Goal: Task Accomplishment & Management: Manage account settings

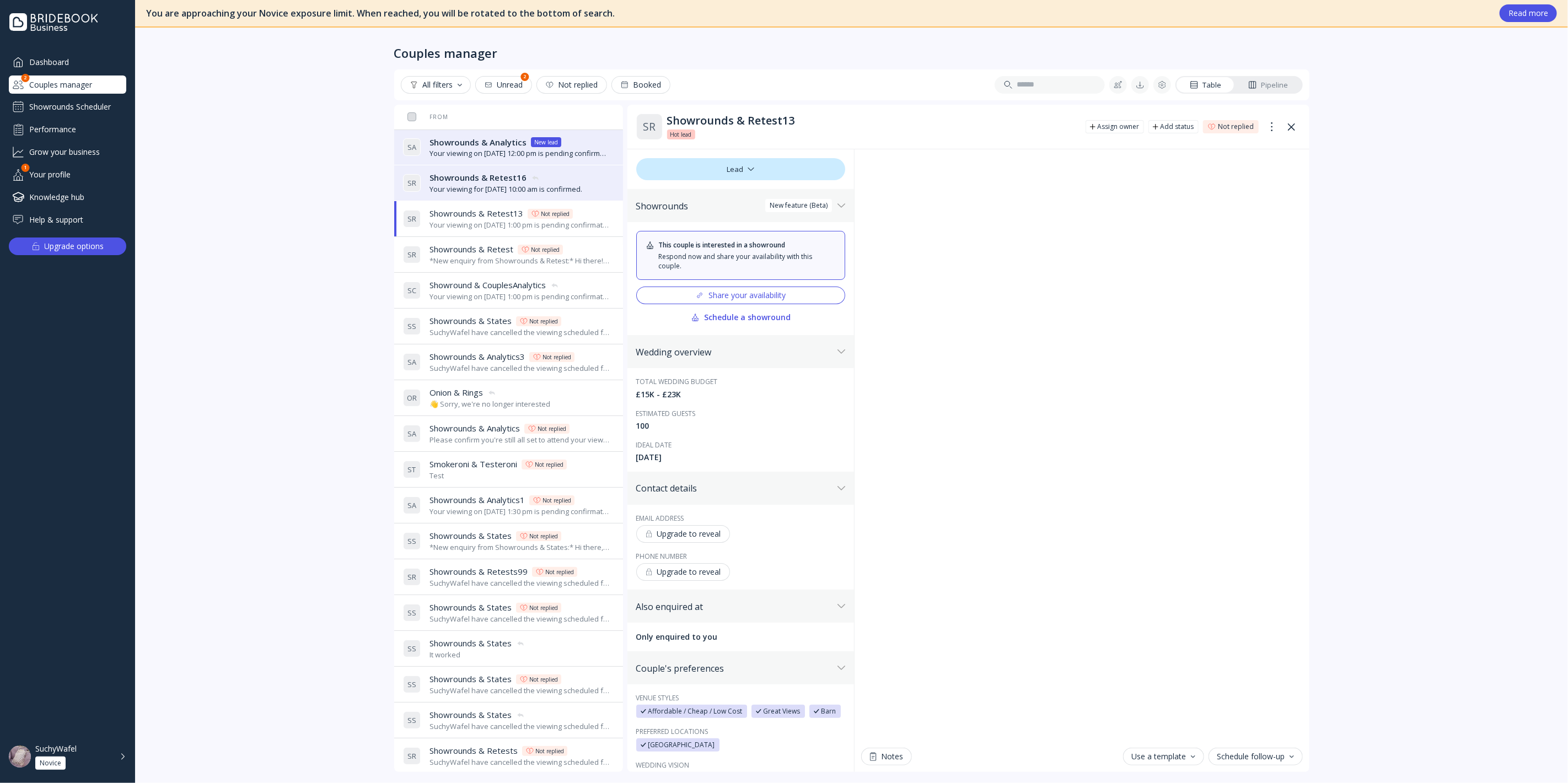
click at [502, 144] on span "Showrounds & Analytics" at bounding box center [478, 142] width 97 height 12
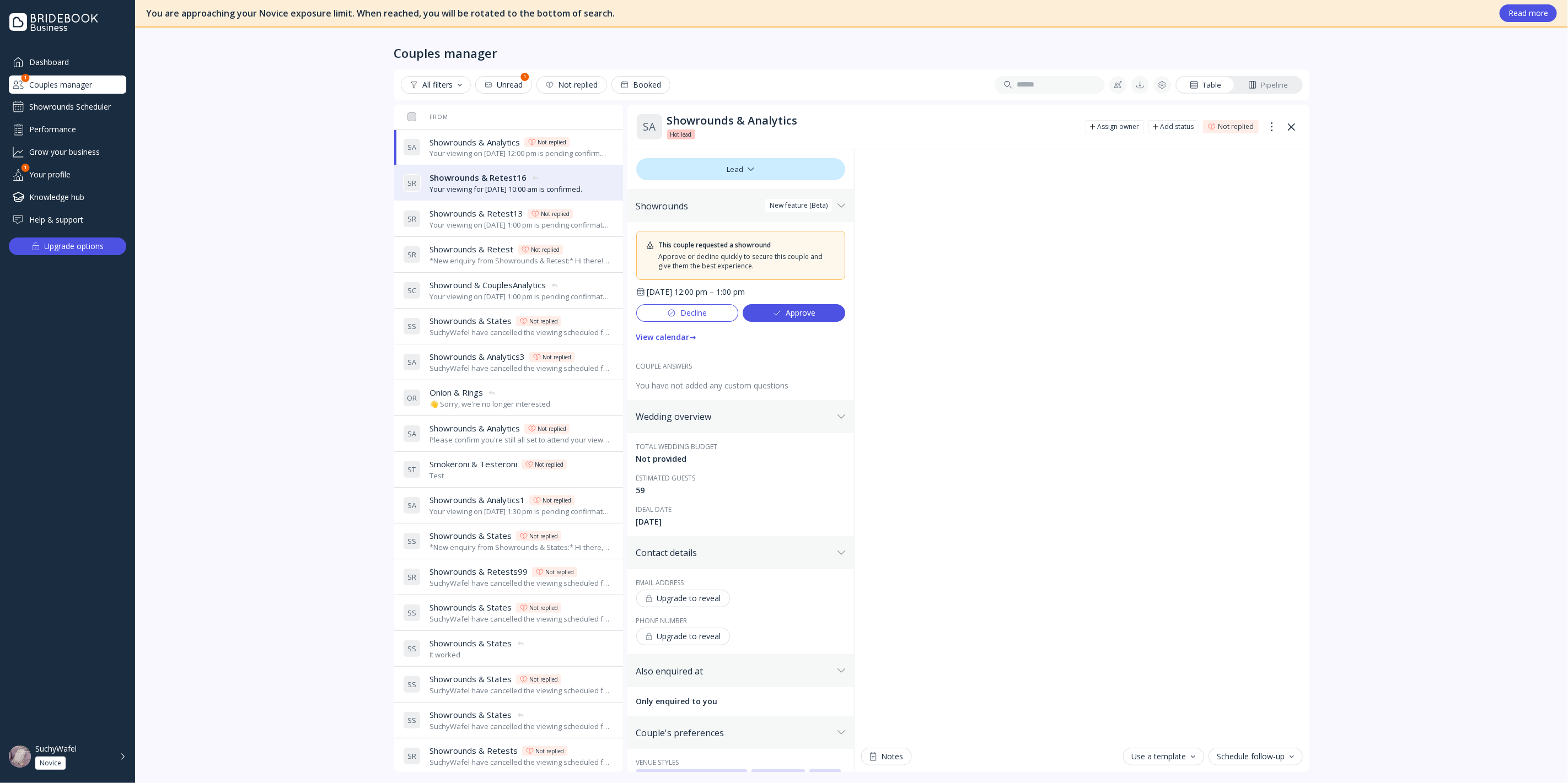
click at [775, 313] on icon at bounding box center [777, 313] width 9 height 9
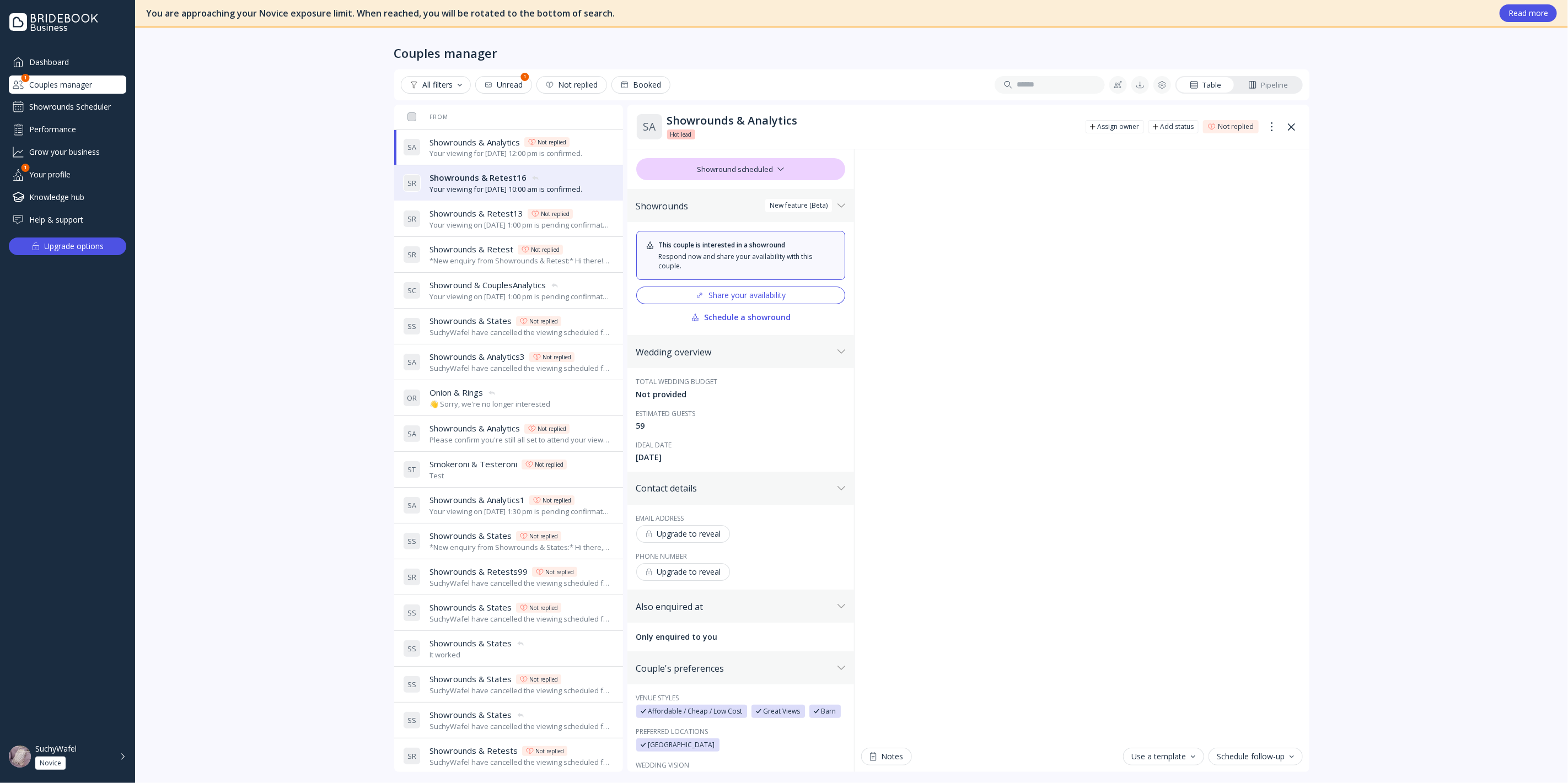
click at [448, 145] on span "Showrounds & Analytics" at bounding box center [475, 142] width 91 height 12
click at [516, 86] on div "Unread" at bounding box center [503, 85] width 39 height 9
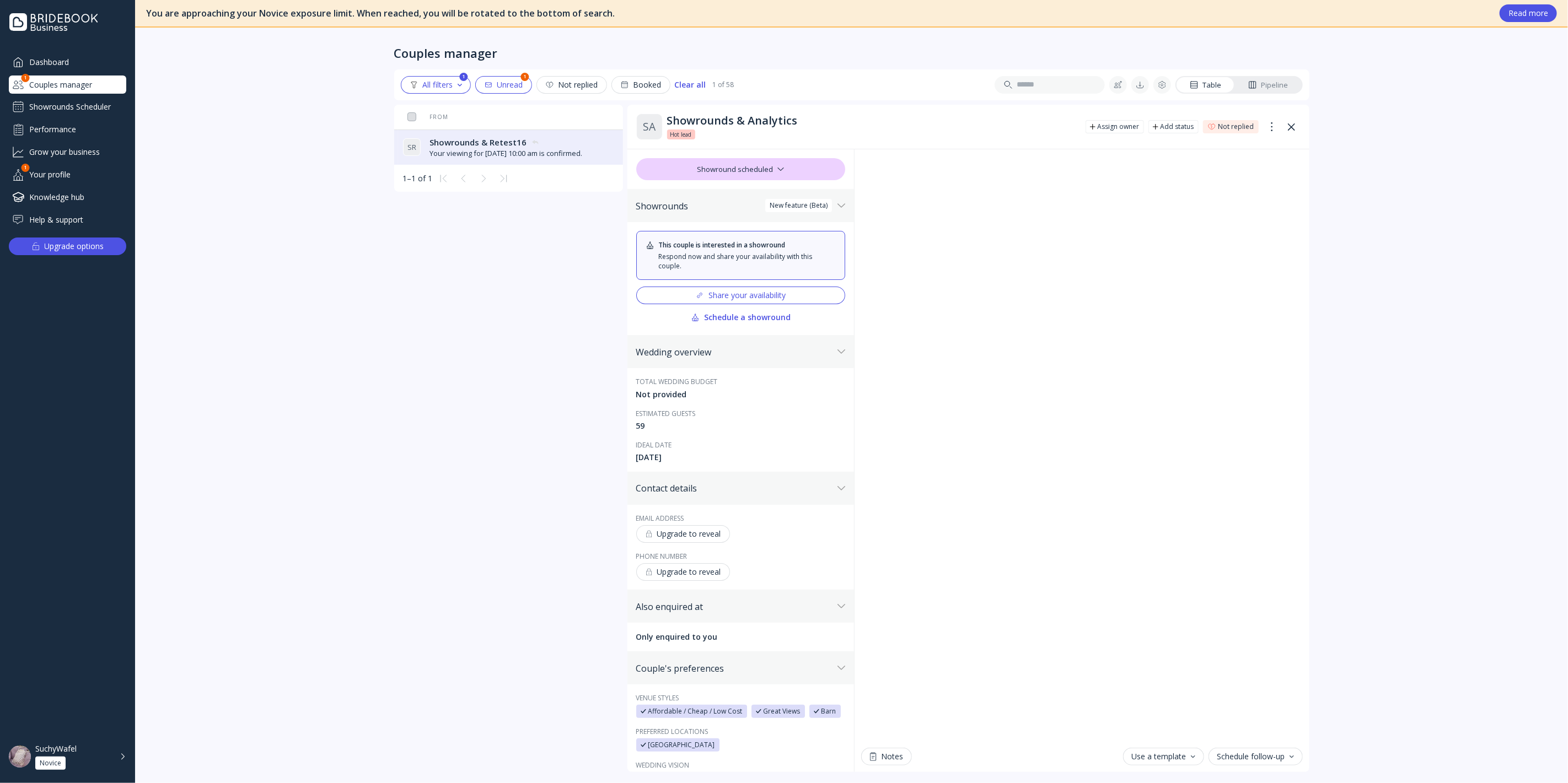
click at [490, 153] on div "Your viewing for [DATE] 10:00 am is confirmed." at bounding box center [506, 153] width 153 height 10
click at [436, 81] on div "All filters" at bounding box center [436, 85] width 52 height 9
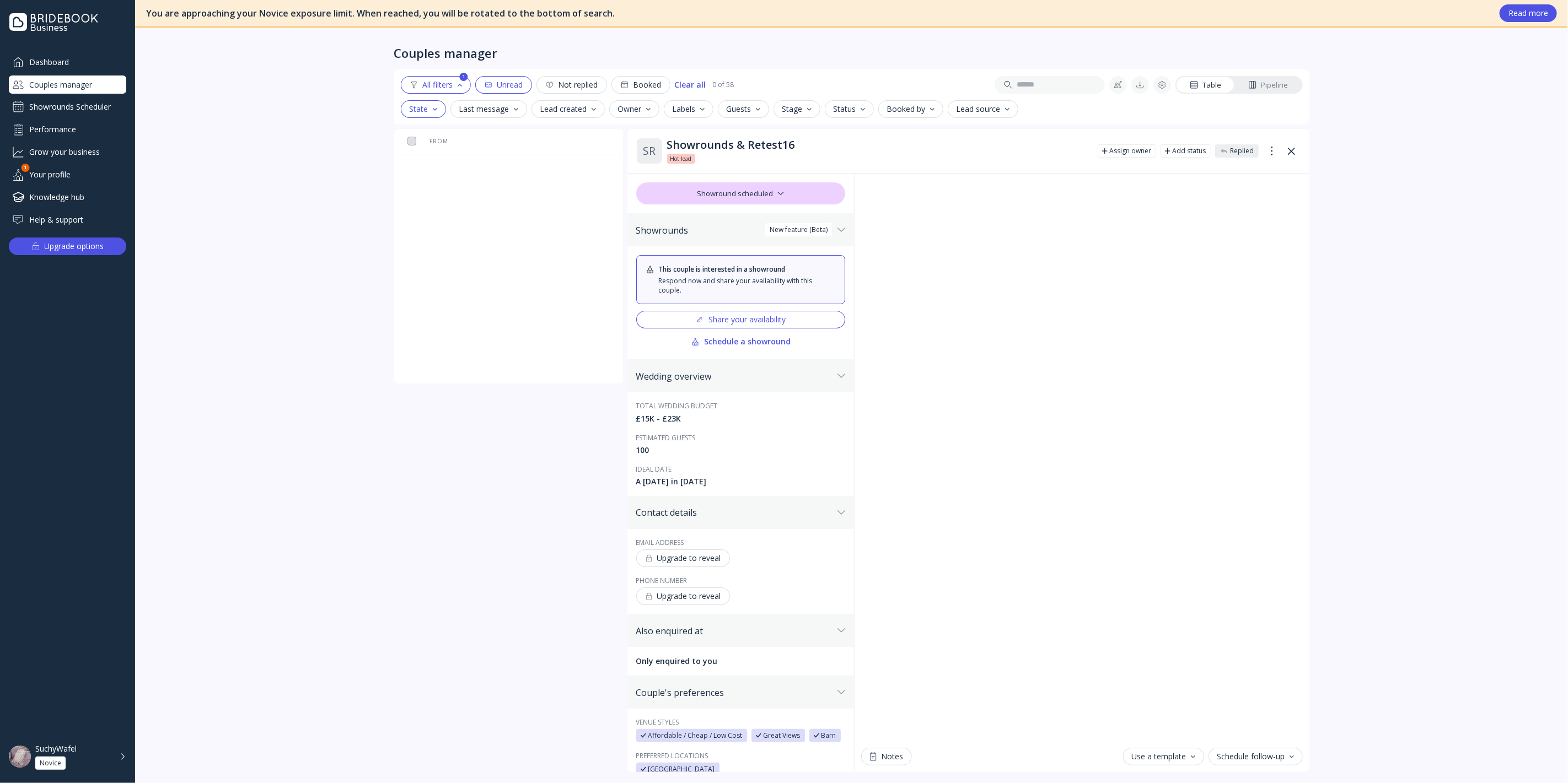
click at [509, 77] on button "Unread" at bounding box center [503, 85] width 57 height 18
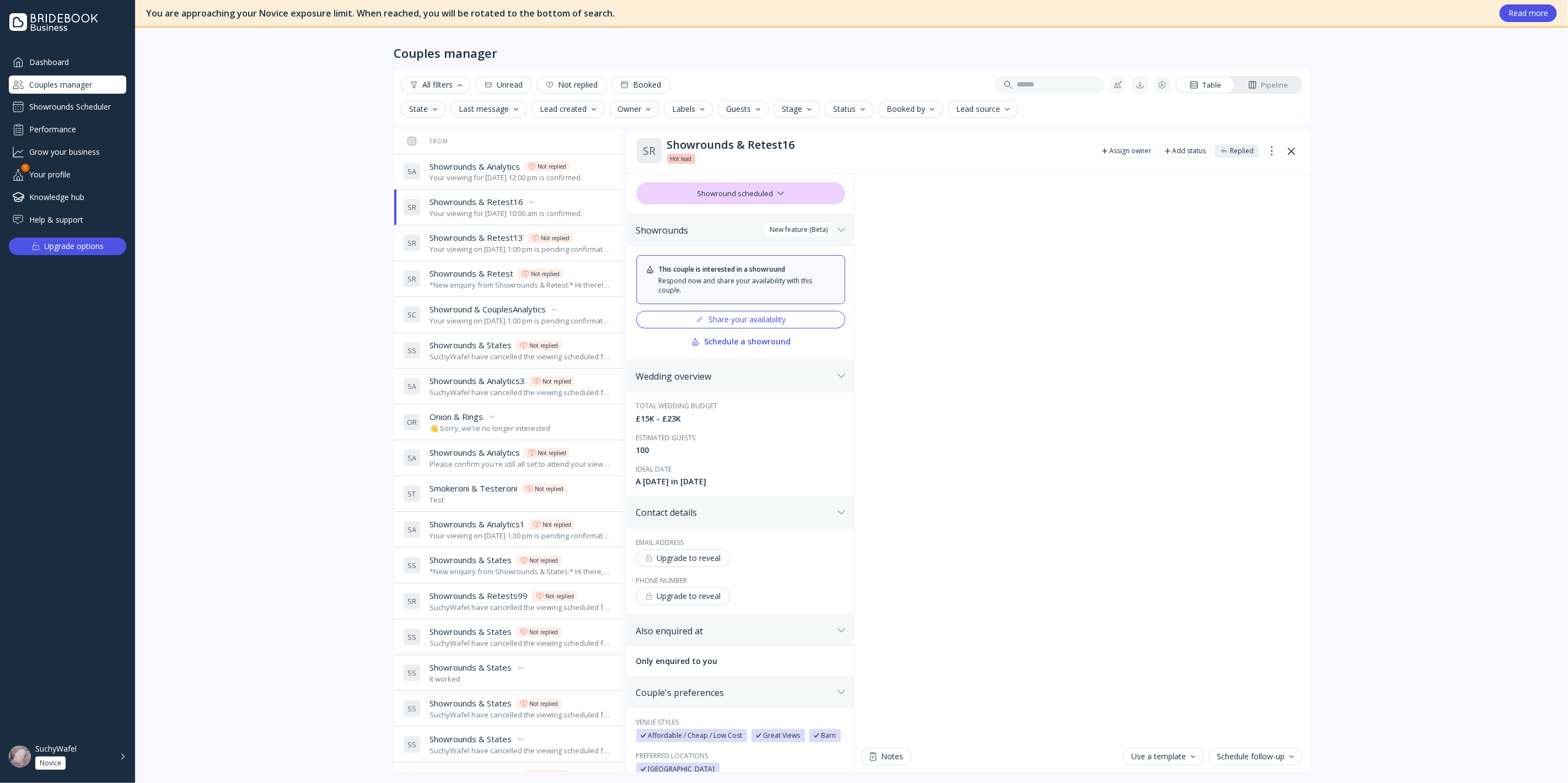
click at [475, 159] on div "S A Showrounds & Analytics Showrounds & Analytics Not replied Your viewing for …" at bounding box center [506, 172] width 207 height 31
click at [494, 211] on div "Your viewing for [DATE] 10:00 am is confirmed." at bounding box center [506, 213] width 153 height 10
click at [478, 171] on div "Showrounds & Analytics Showrounds & Analytics Not replied Your viewing for Octo…" at bounding box center [506, 172] width 153 height 22
click at [506, 210] on div "Your viewing for [DATE] 10:00 am is confirmed." at bounding box center [506, 213] width 153 height 10
click at [474, 175] on div "Your viewing for [DATE] 12:00 pm is confirmed." at bounding box center [506, 178] width 153 height 10
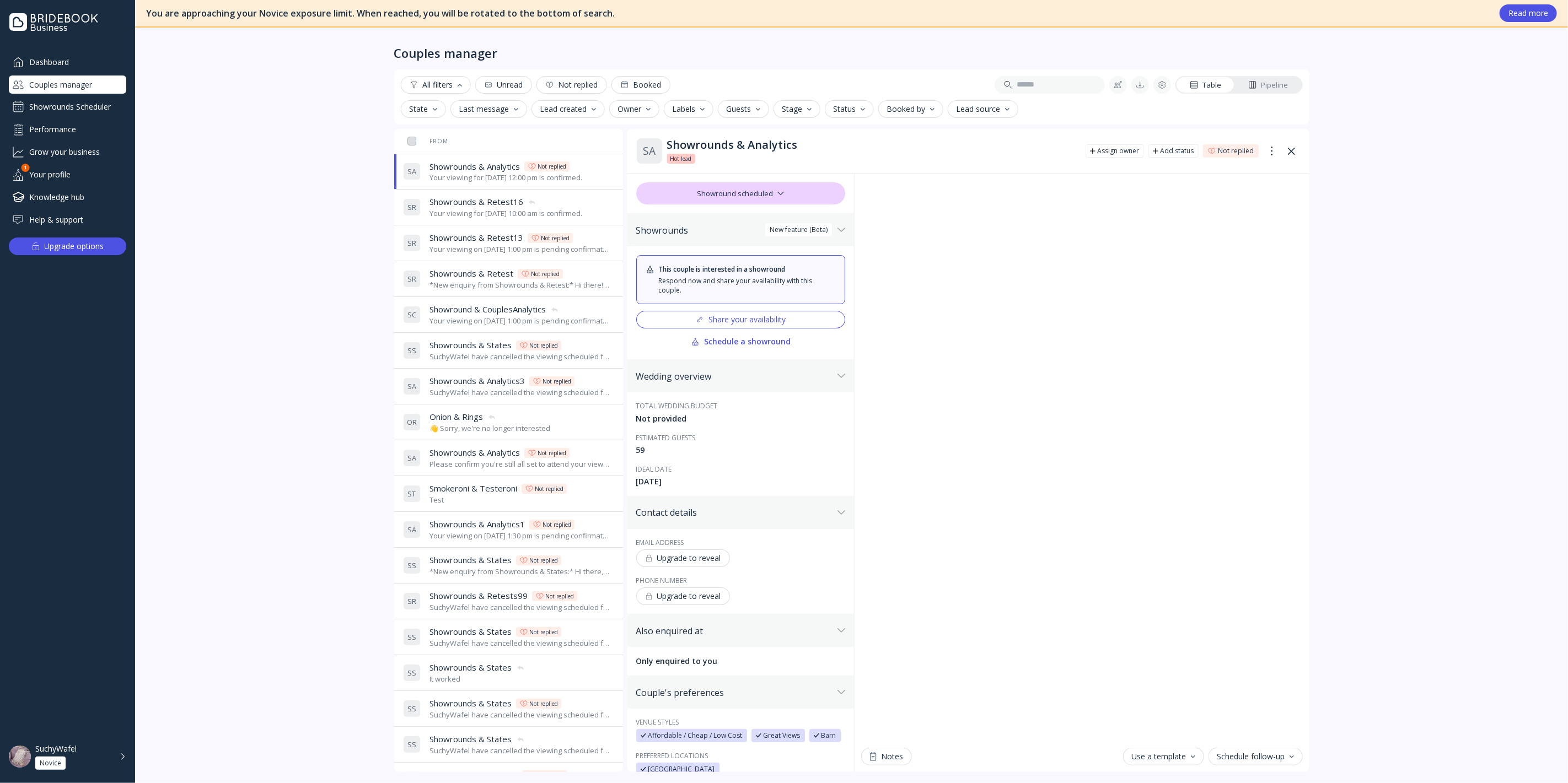
click at [502, 214] on div "Your viewing for [DATE] 10:00 am is confirmed." at bounding box center [506, 213] width 153 height 10
click at [490, 168] on span "Showrounds & Analytics" at bounding box center [475, 166] width 91 height 12
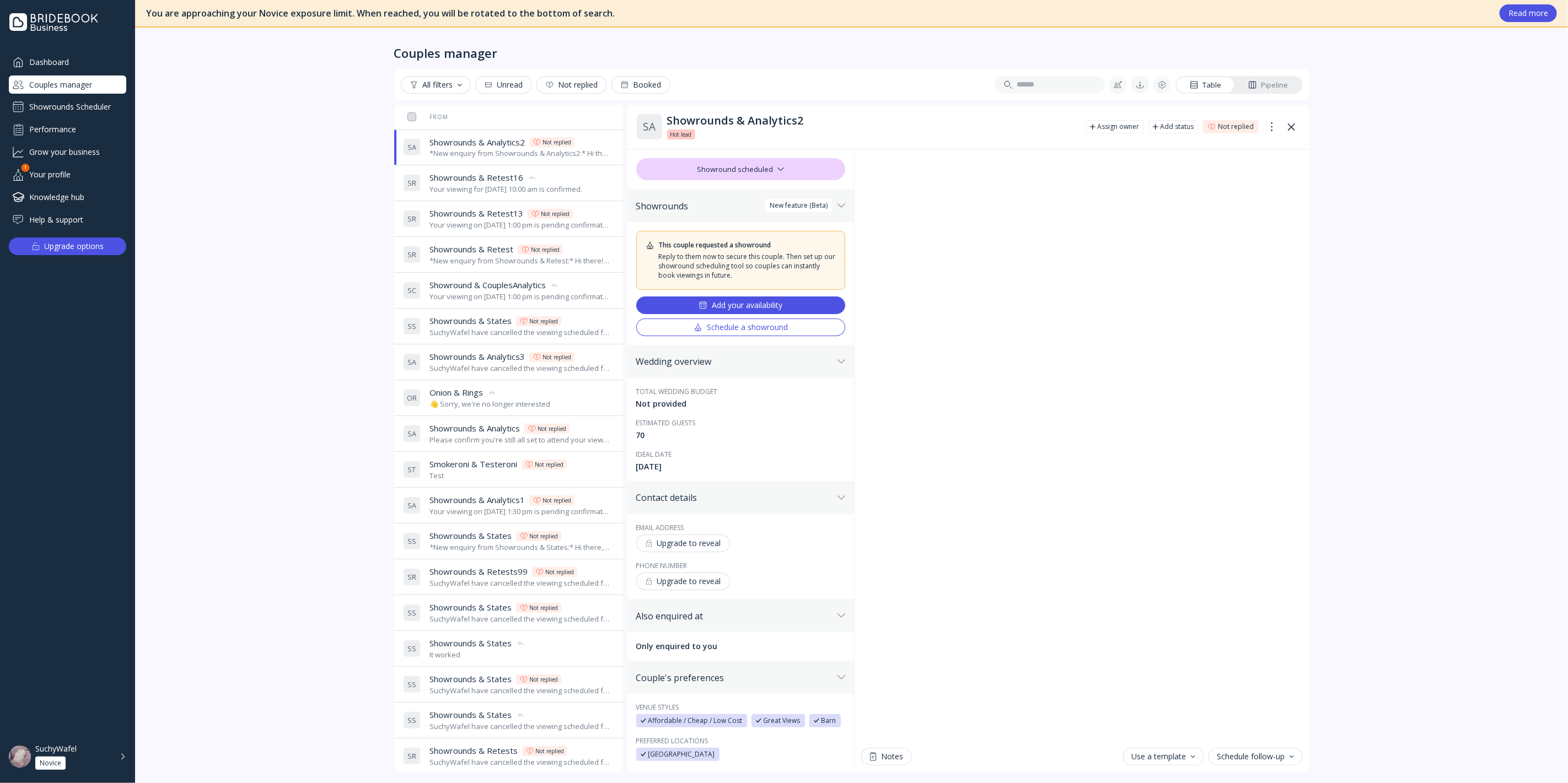
click at [120, 96] on div "Dashboard Couples manager Showrounds Scheduler Performance Grow your business Y…" at bounding box center [67, 141] width 117 height 176
click at [72, 109] on div "Showrounds Scheduler" at bounding box center [67, 106] width 117 height 18
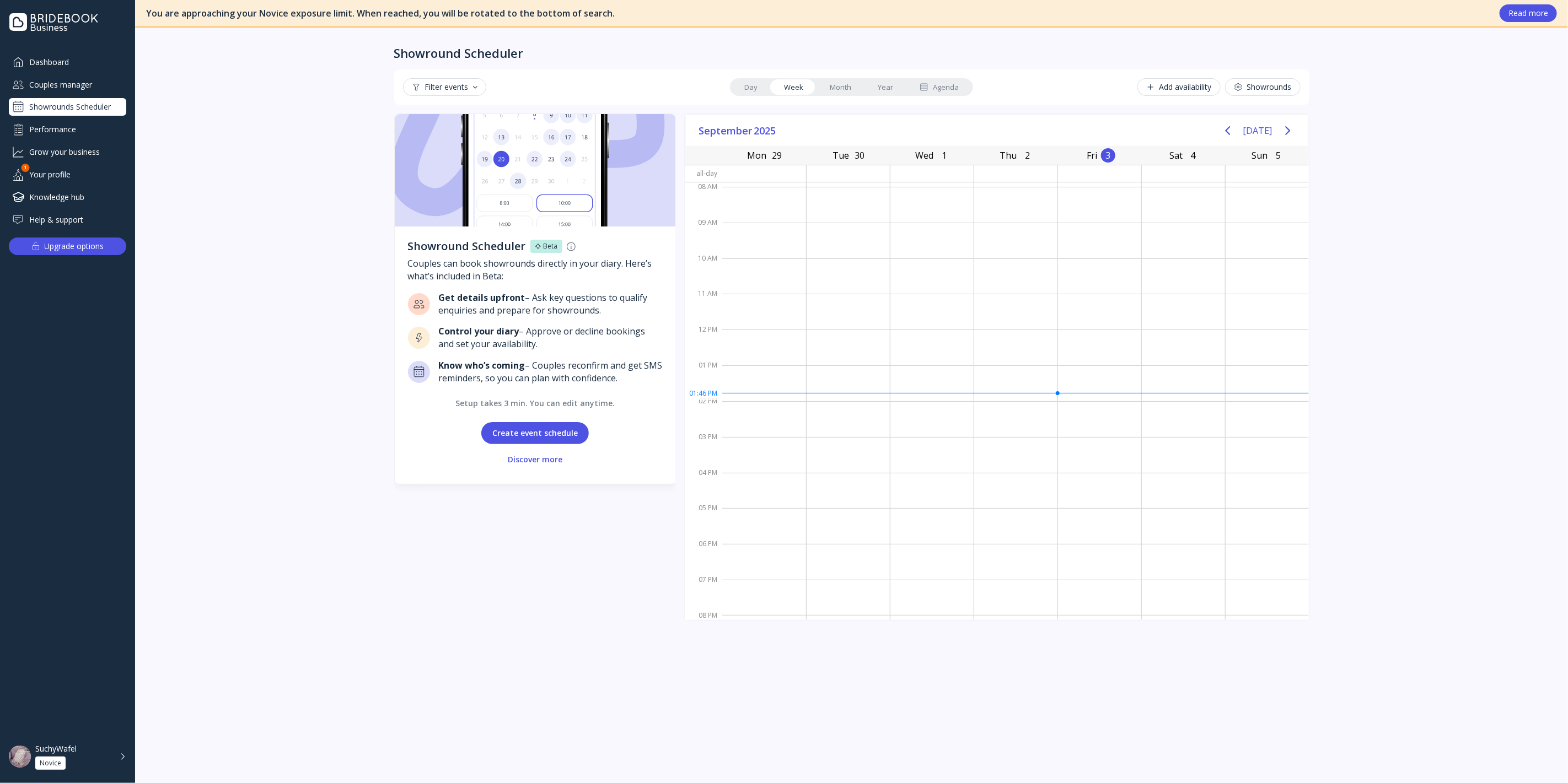
click at [73, 74] on div "Dashboard Couples manager Showrounds Scheduler Performance Grow your business Y…" at bounding box center [67, 141] width 117 height 176
click at [79, 80] on div "Couples manager" at bounding box center [67, 85] width 117 height 18
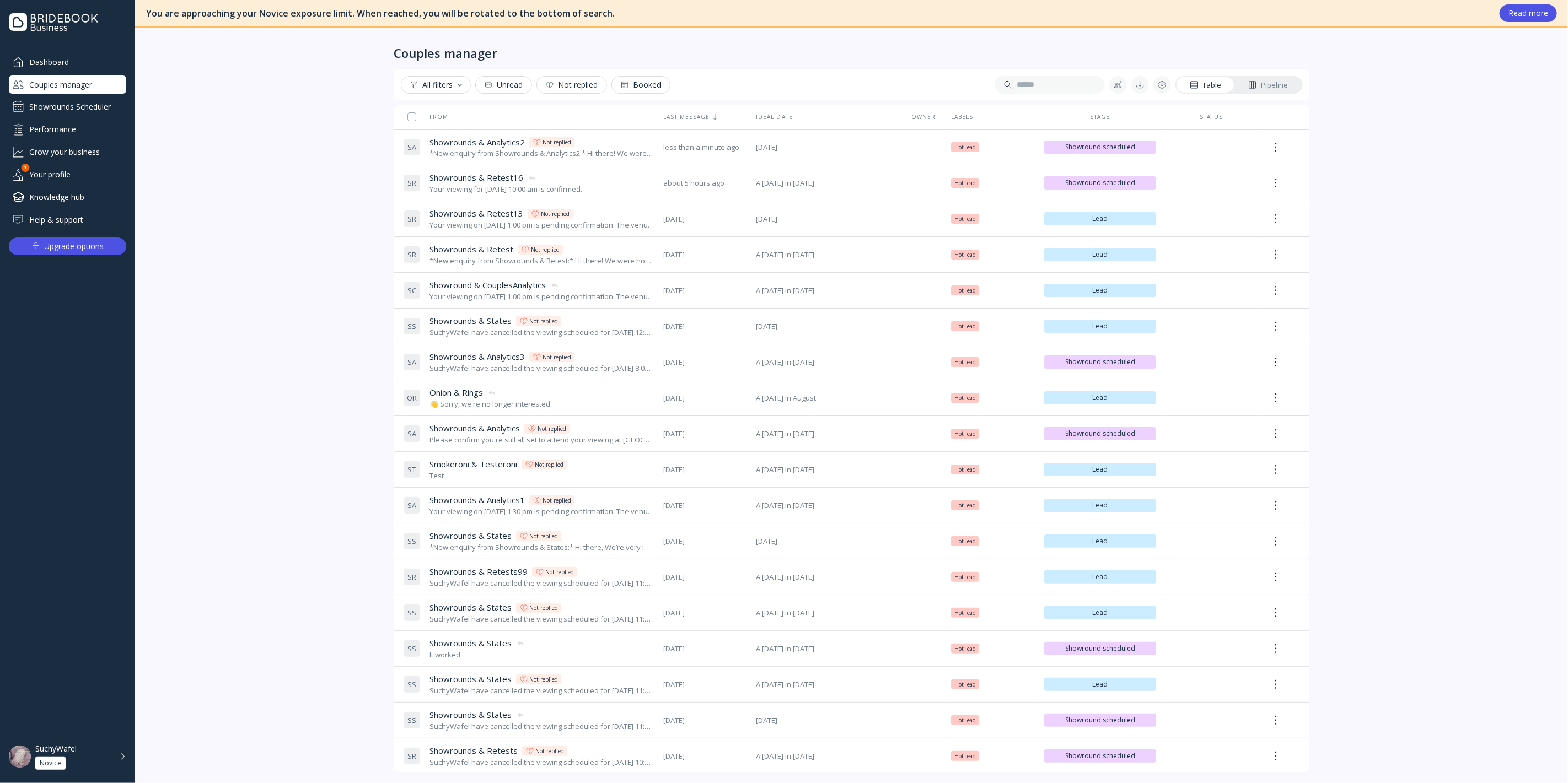
click at [78, 113] on div "Showrounds Scheduler" at bounding box center [67, 106] width 117 height 18
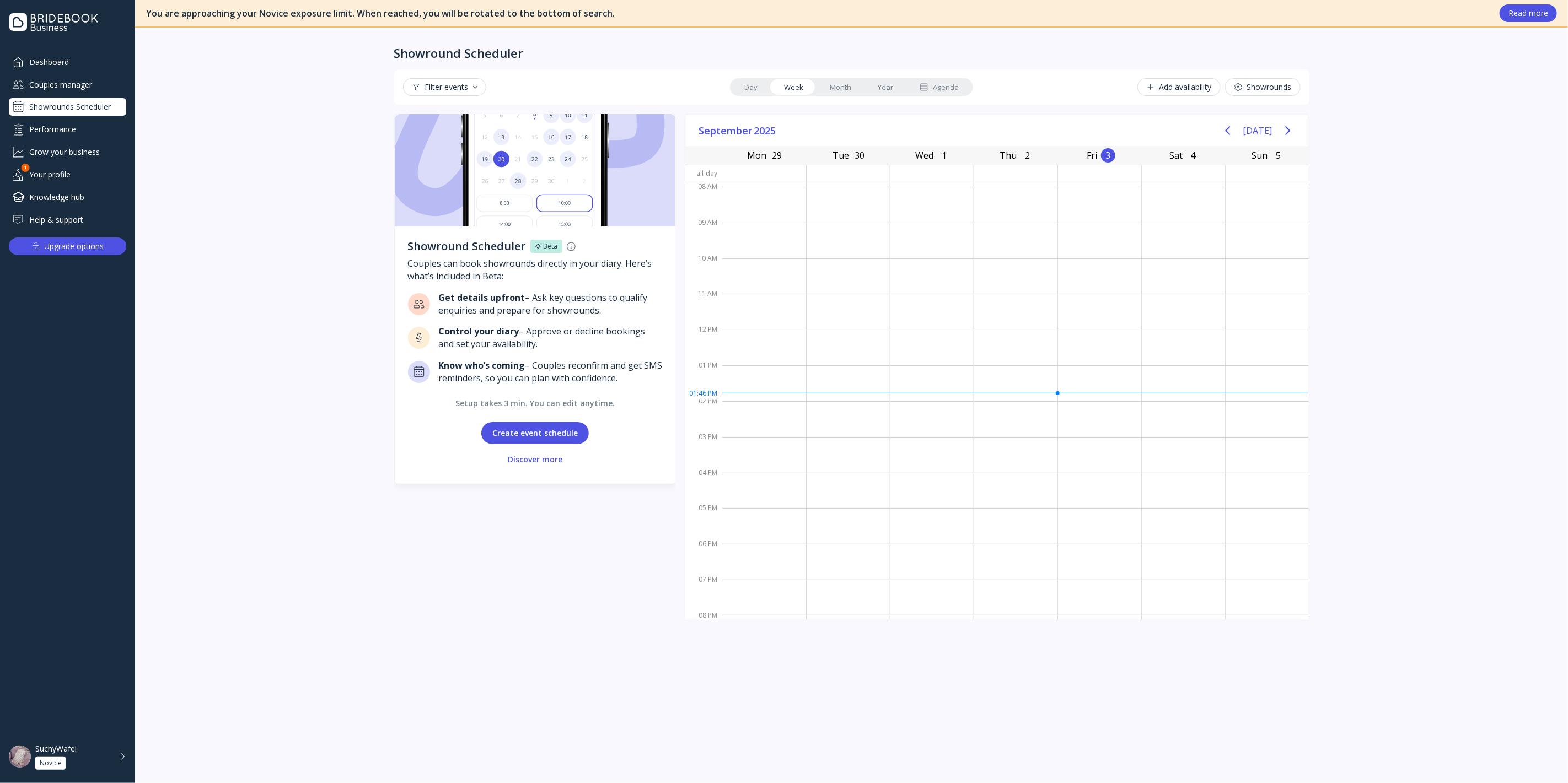
click at [73, 58] on div "Dashboard" at bounding box center [67, 62] width 117 height 18
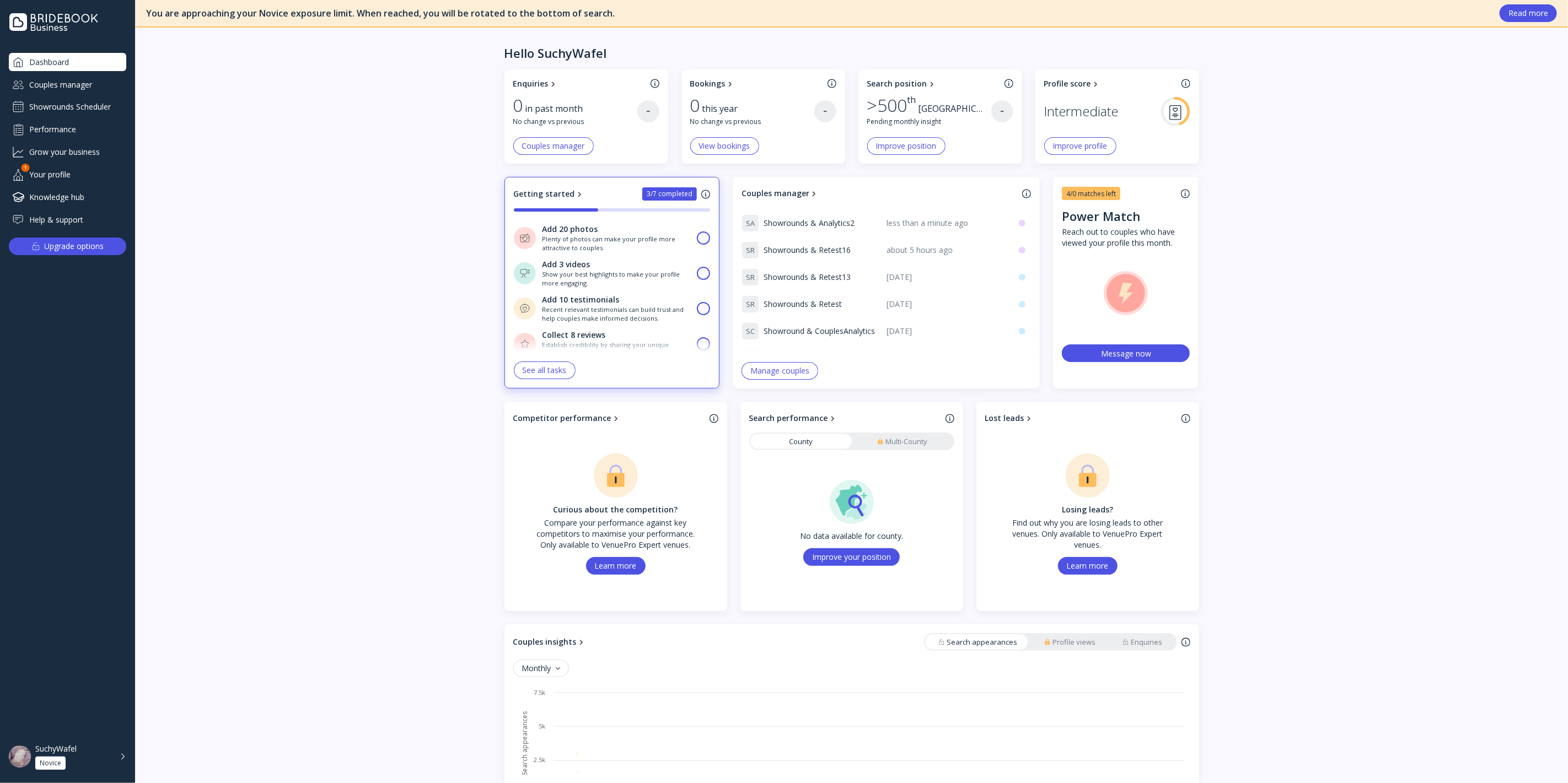
click at [77, 84] on div "Couples manager" at bounding box center [67, 85] width 117 height 18
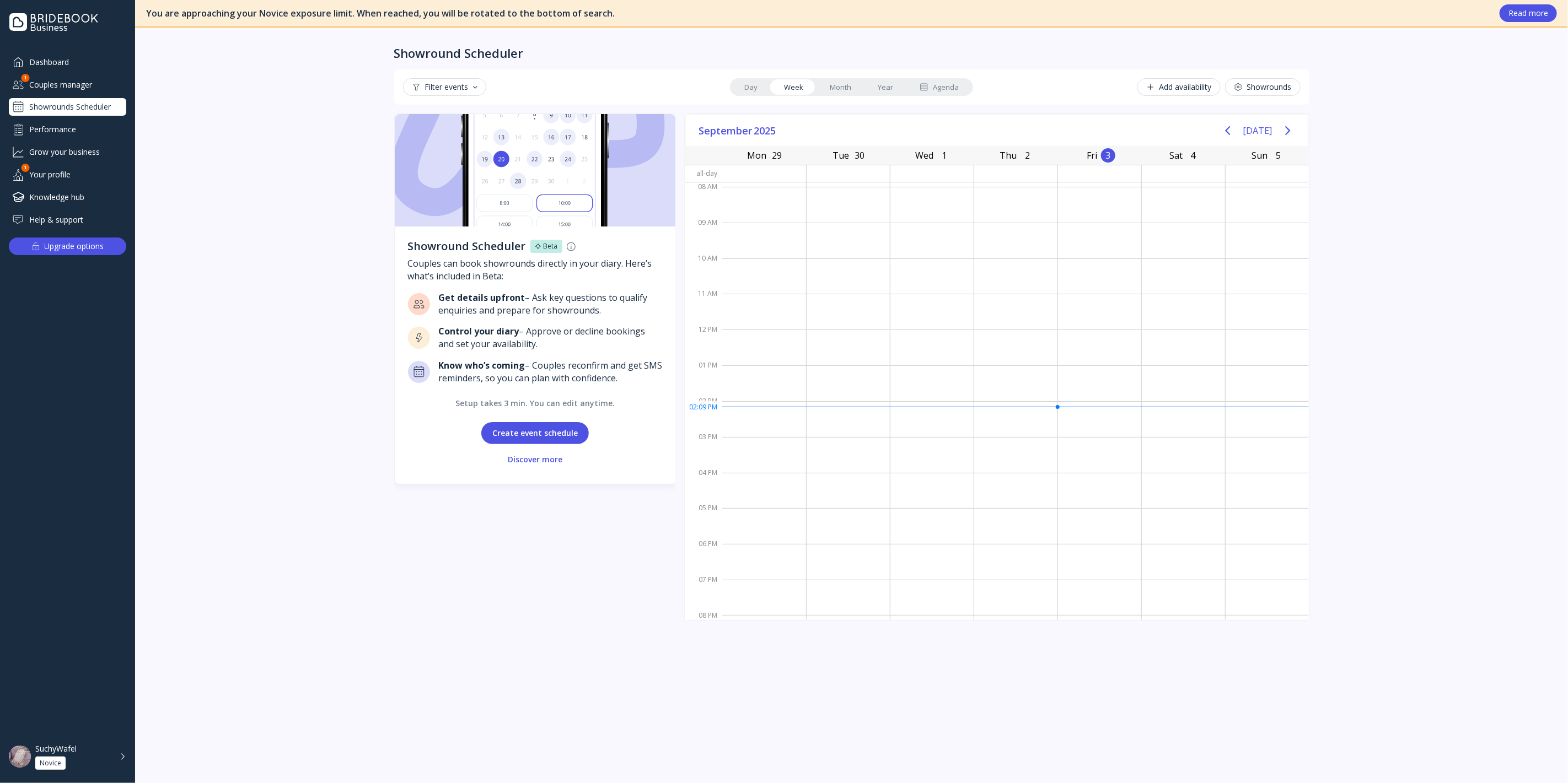
click at [59, 79] on div "Couples manager" at bounding box center [67, 85] width 117 height 18
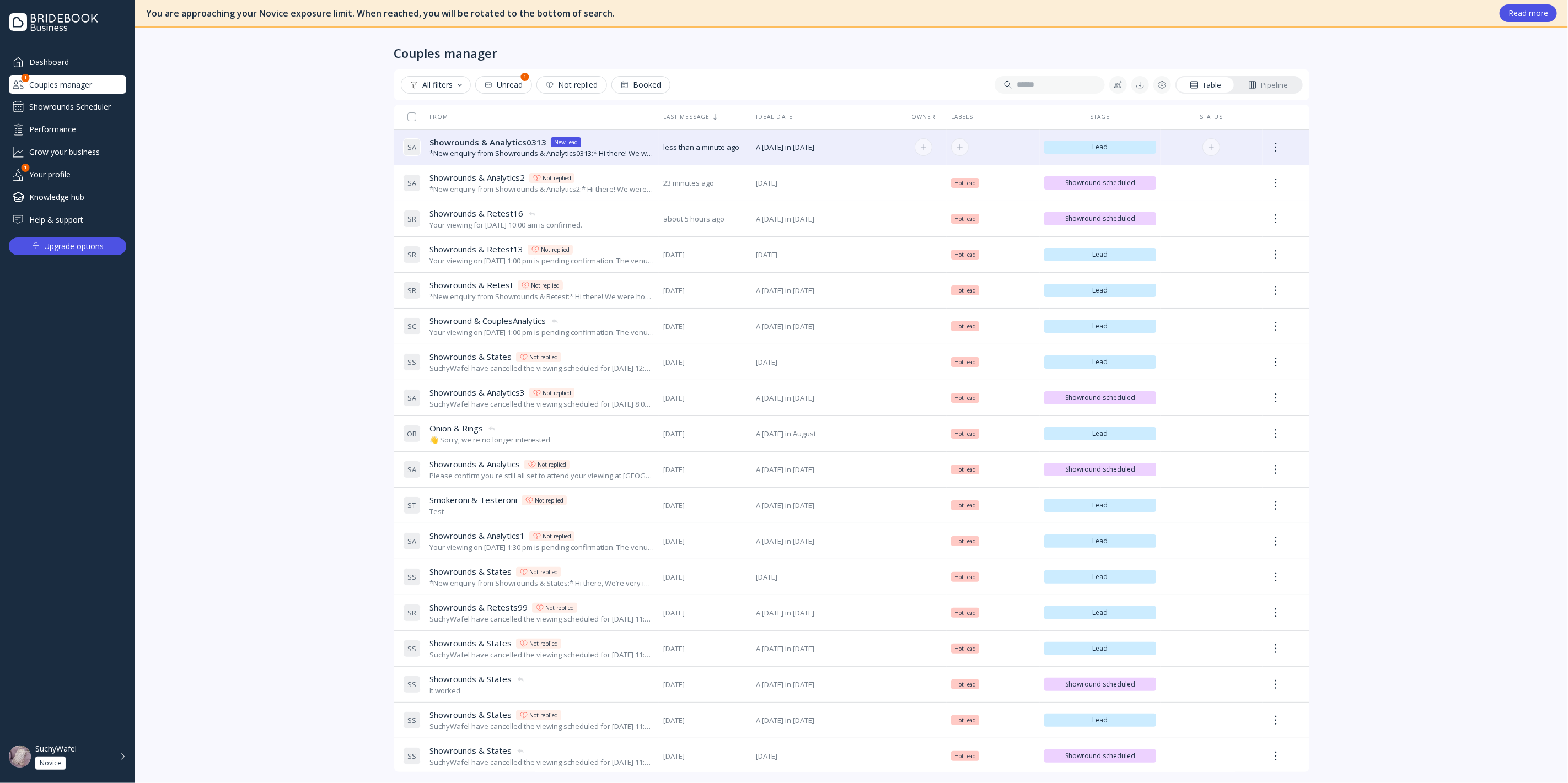
click at [490, 151] on div "*New enquiry from Showrounds & Analytics0313:* Hi there! We were hoping to use …" at bounding box center [542, 153] width 225 height 10
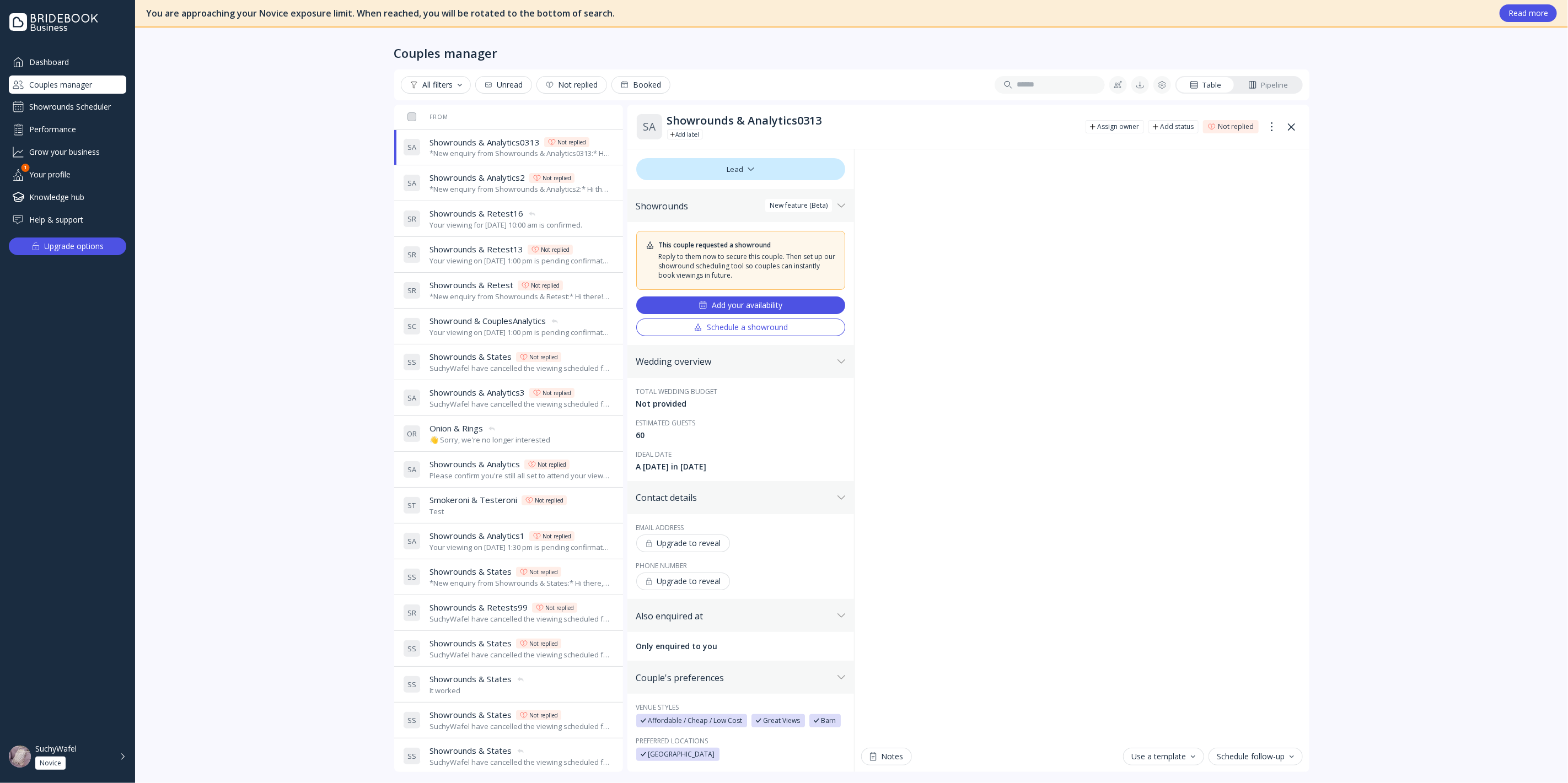
click at [774, 301] on div "Add your availability" at bounding box center [741, 305] width 84 height 9
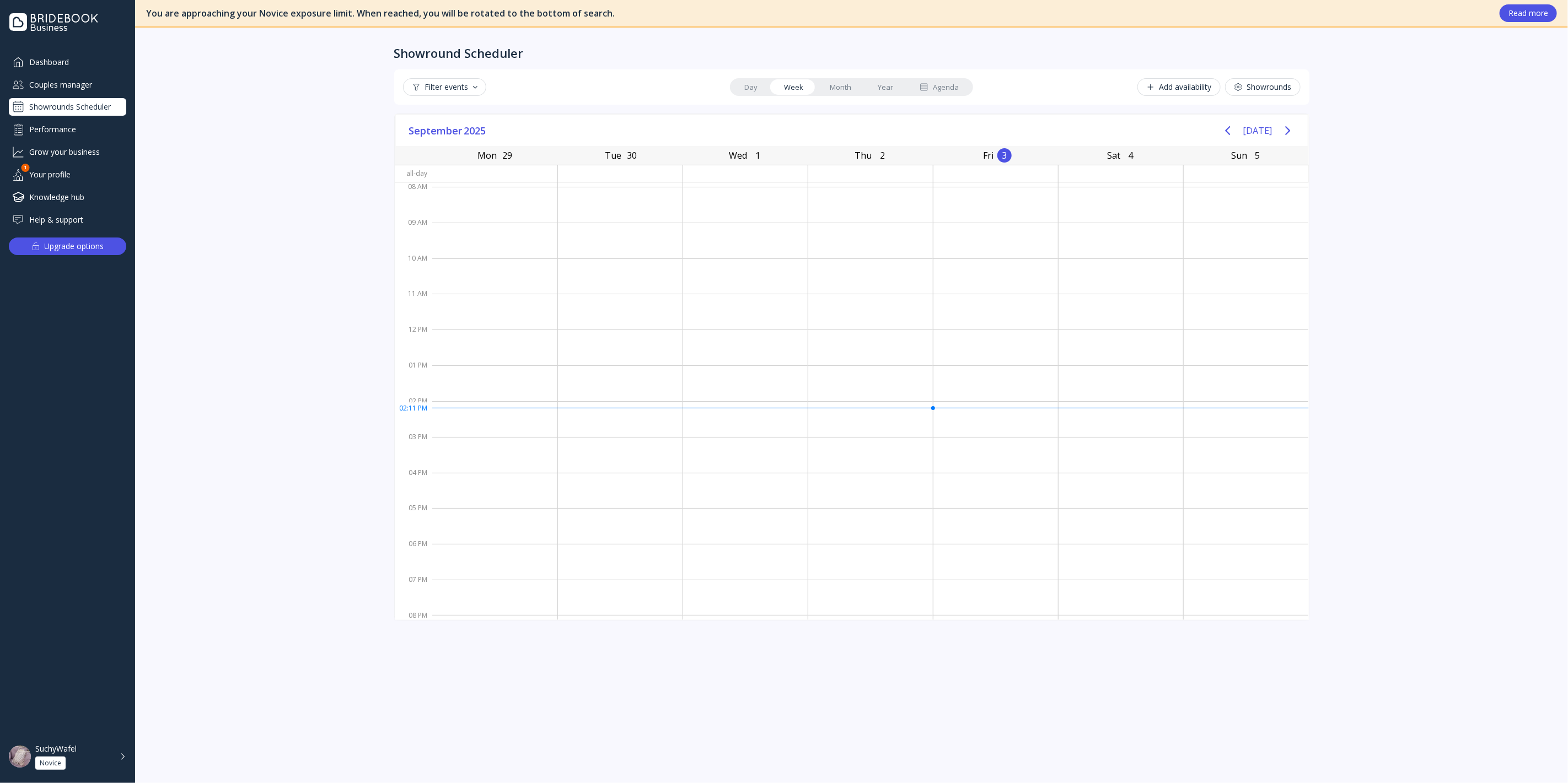
click at [848, 89] on link "Month" at bounding box center [840, 86] width 48 height 15
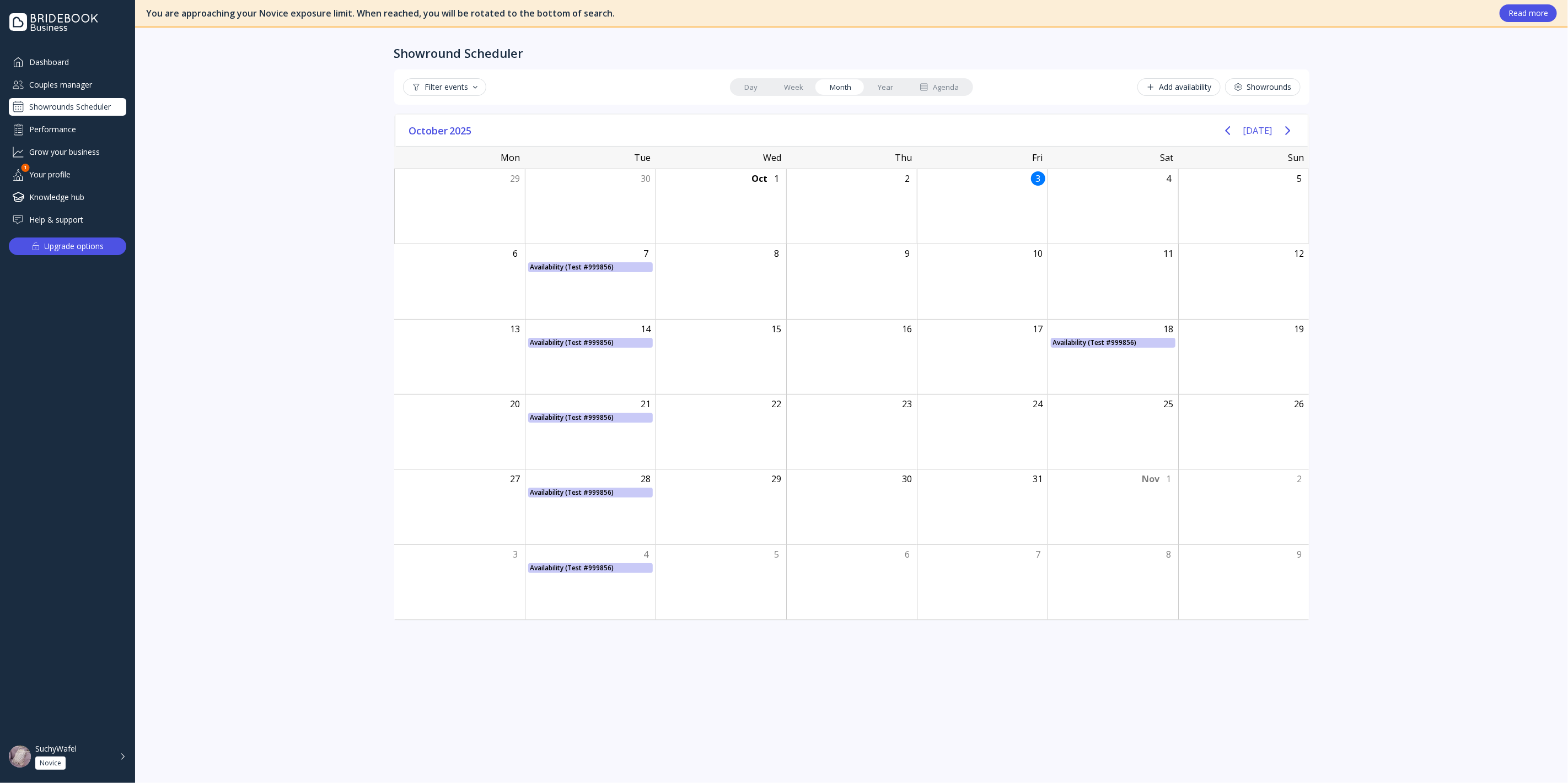
click at [886, 86] on link "Year" at bounding box center [885, 86] width 42 height 15
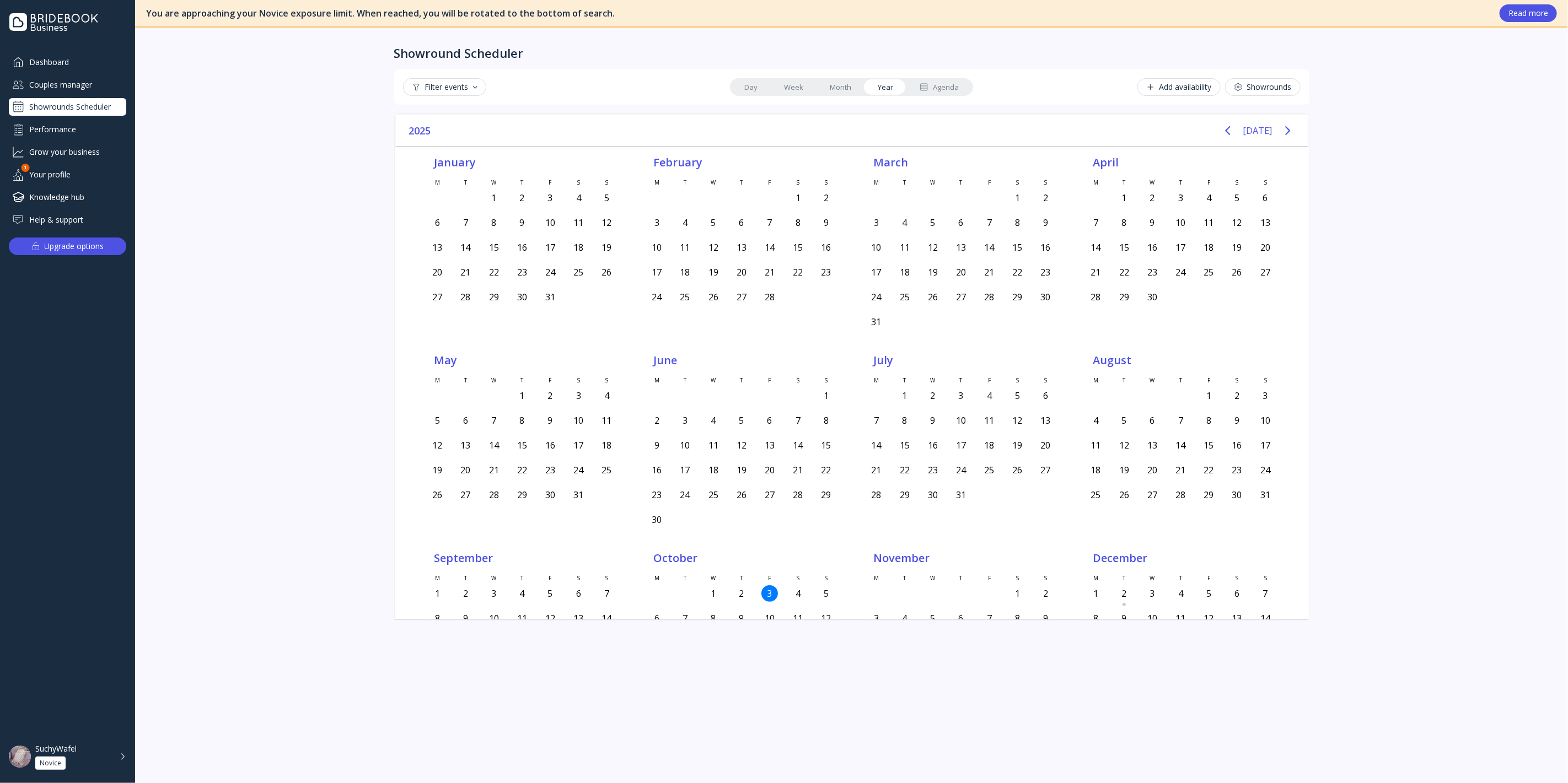
click at [850, 86] on link "Month" at bounding box center [840, 86] width 48 height 15
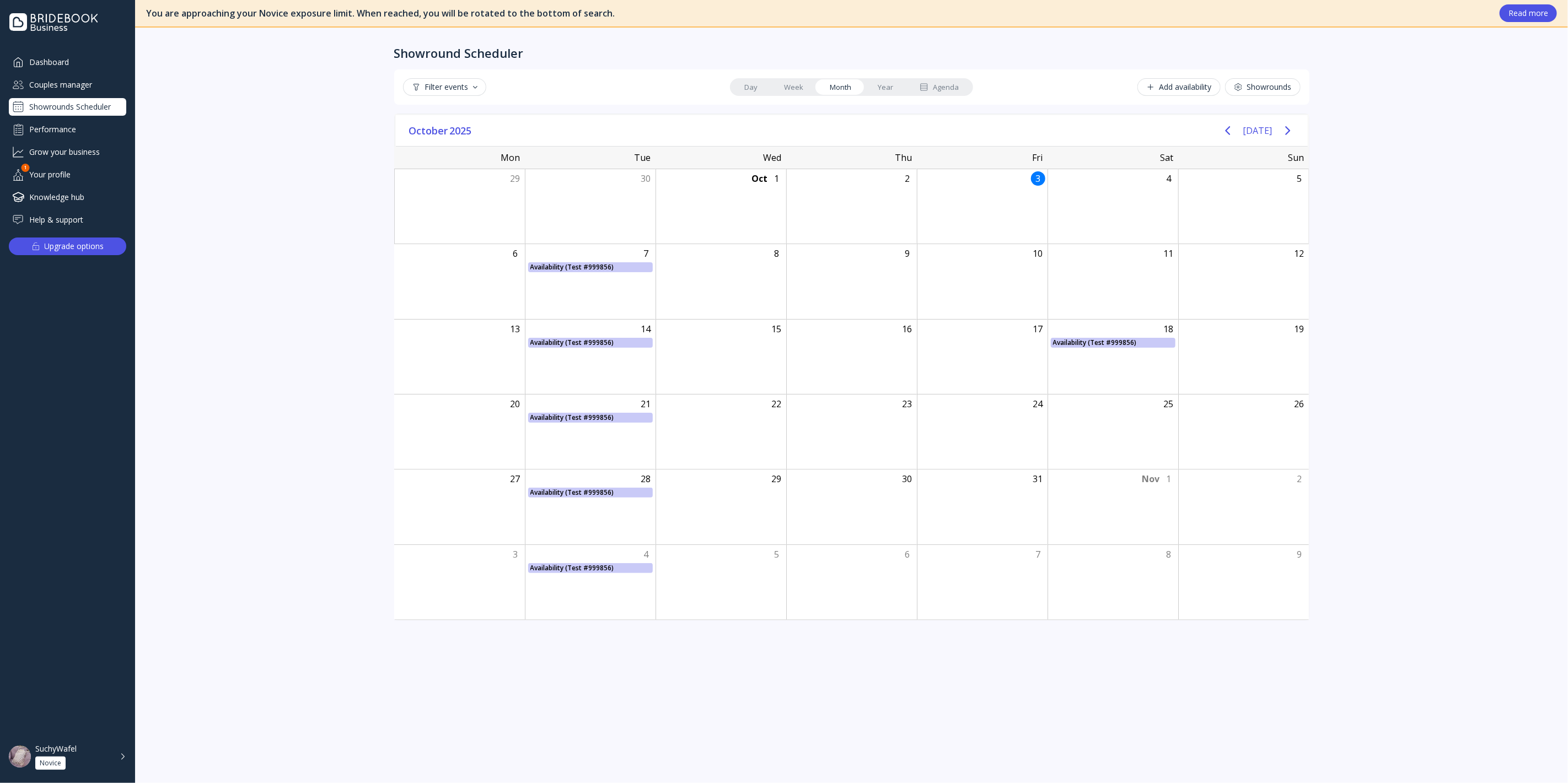
click at [796, 86] on link "Week" at bounding box center [793, 86] width 46 height 15
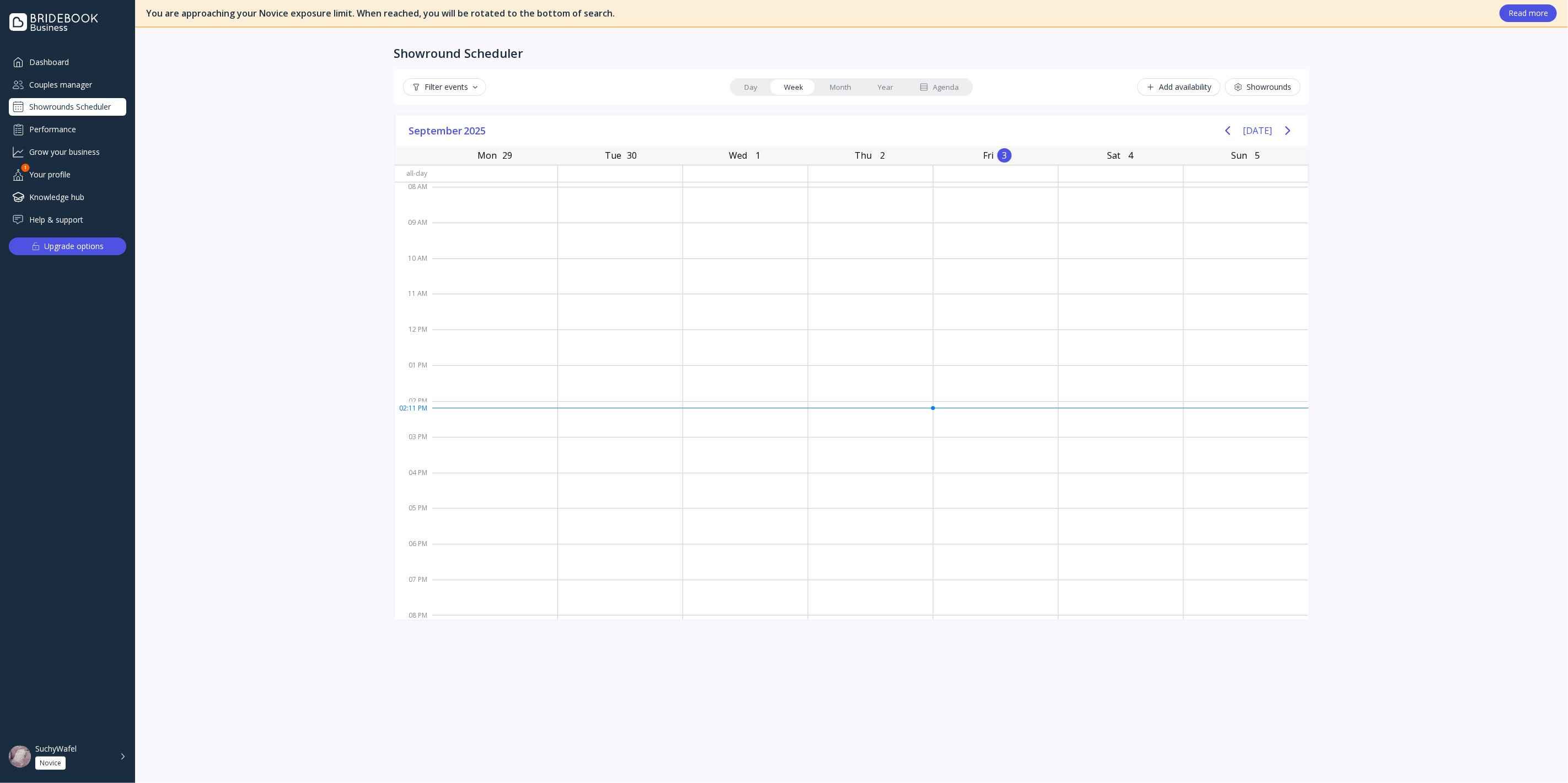
click at [842, 83] on link "Month" at bounding box center [840, 86] width 48 height 15
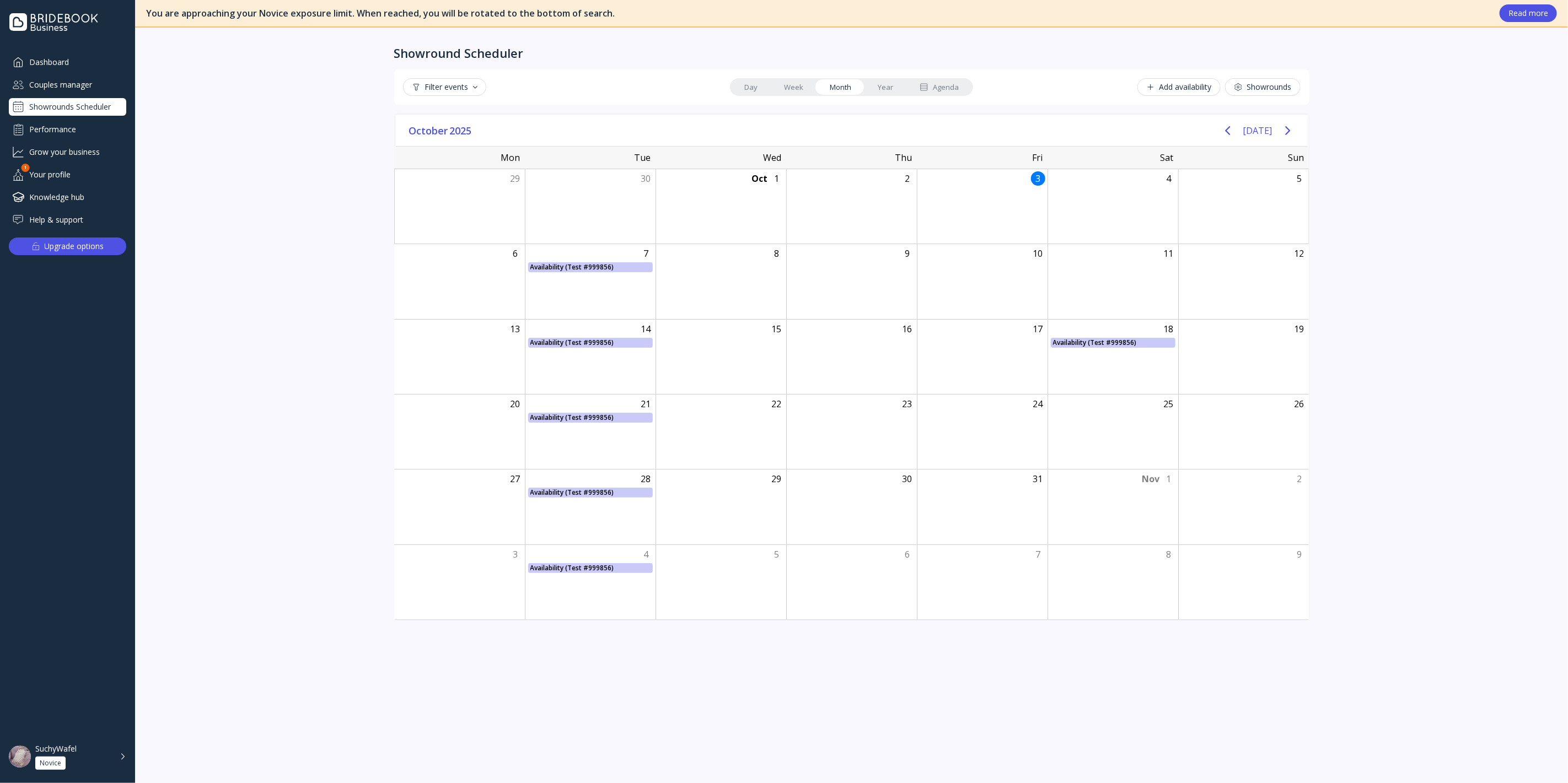
click at [797, 85] on link "Week" at bounding box center [793, 86] width 46 height 15
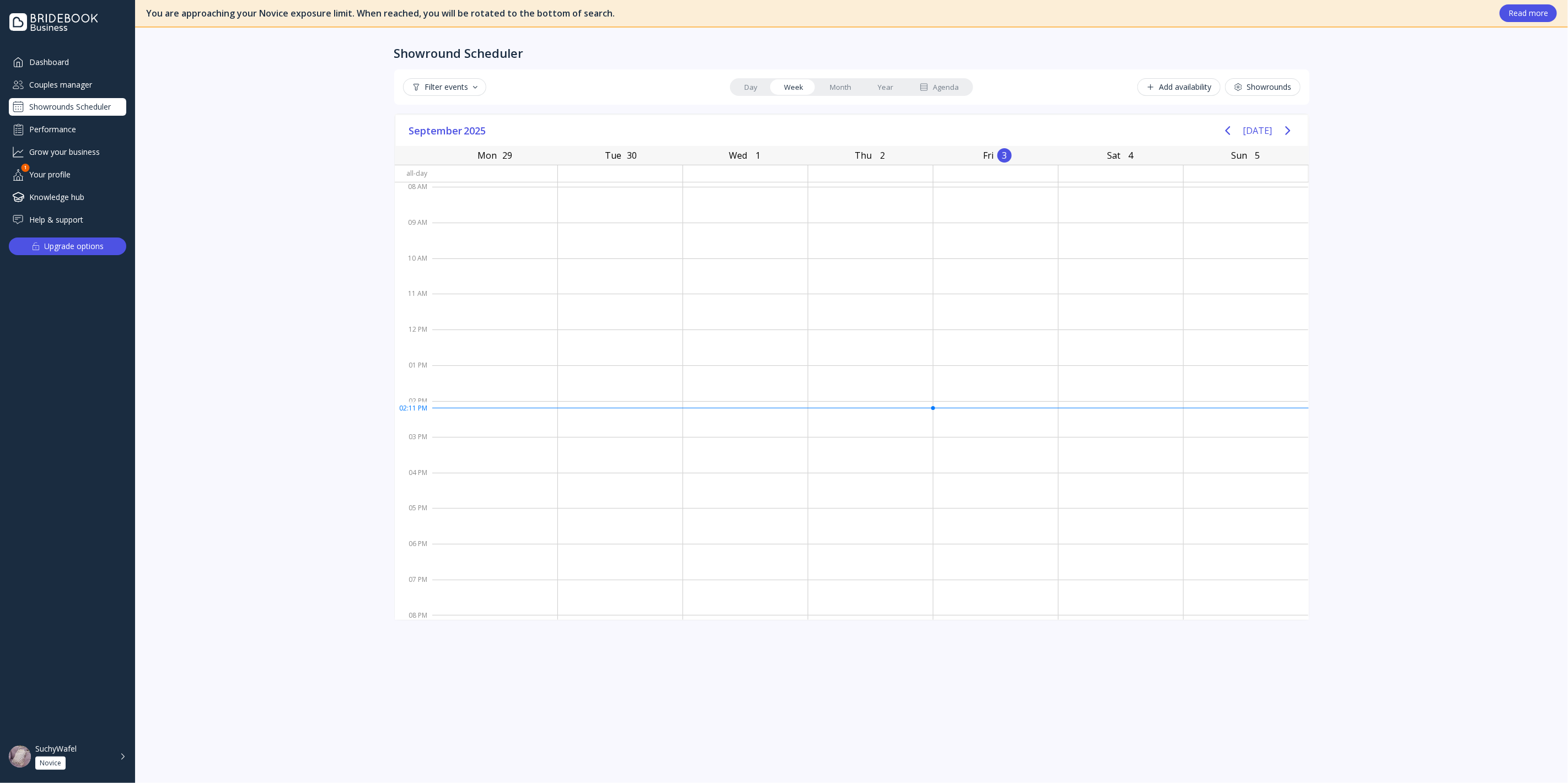
click at [830, 80] on link "Month" at bounding box center [840, 86] width 48 height 15
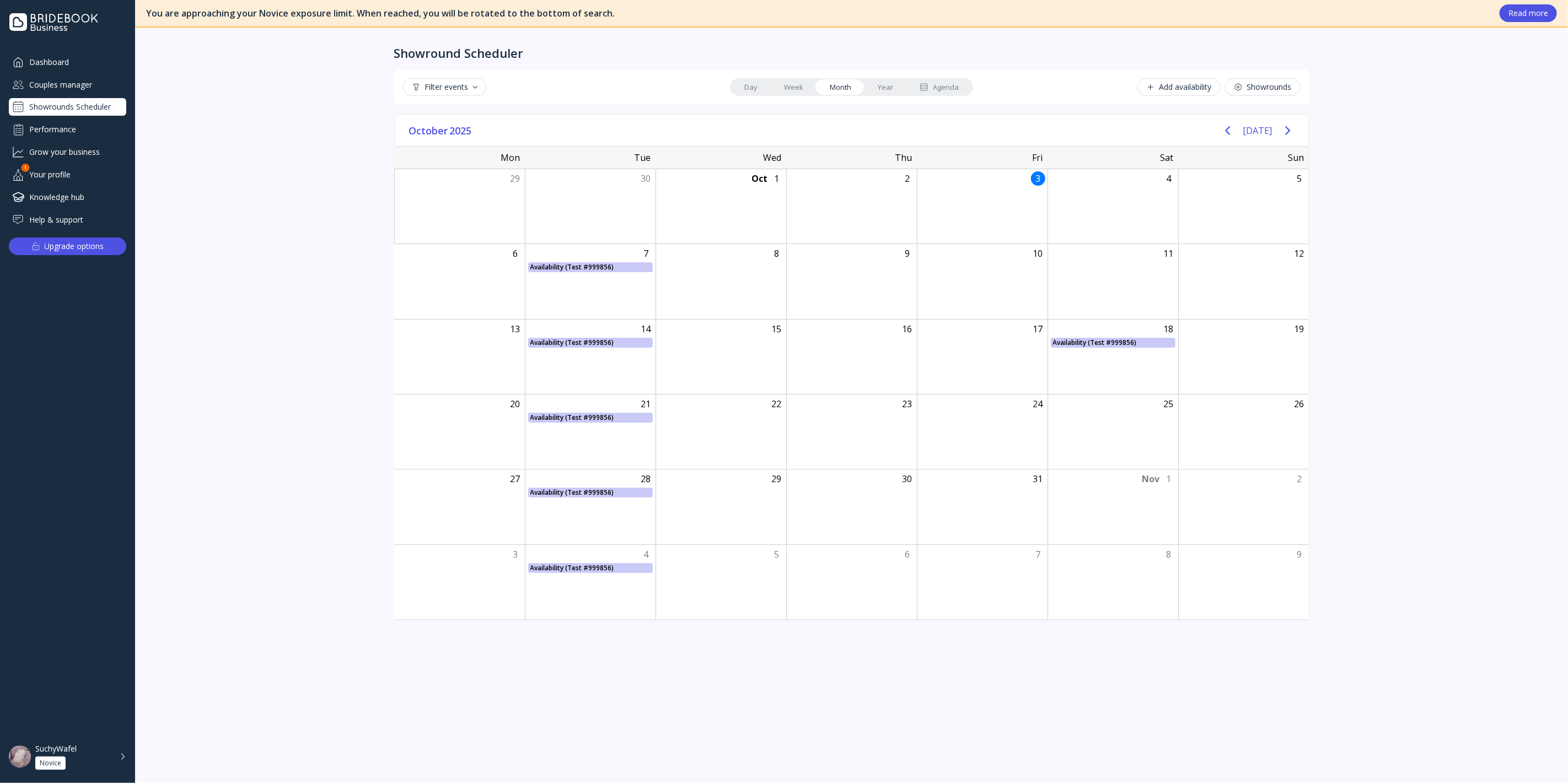
click at [79, 91] on div "Couples manager" at bounding box center [67, 85] width 117 height 18
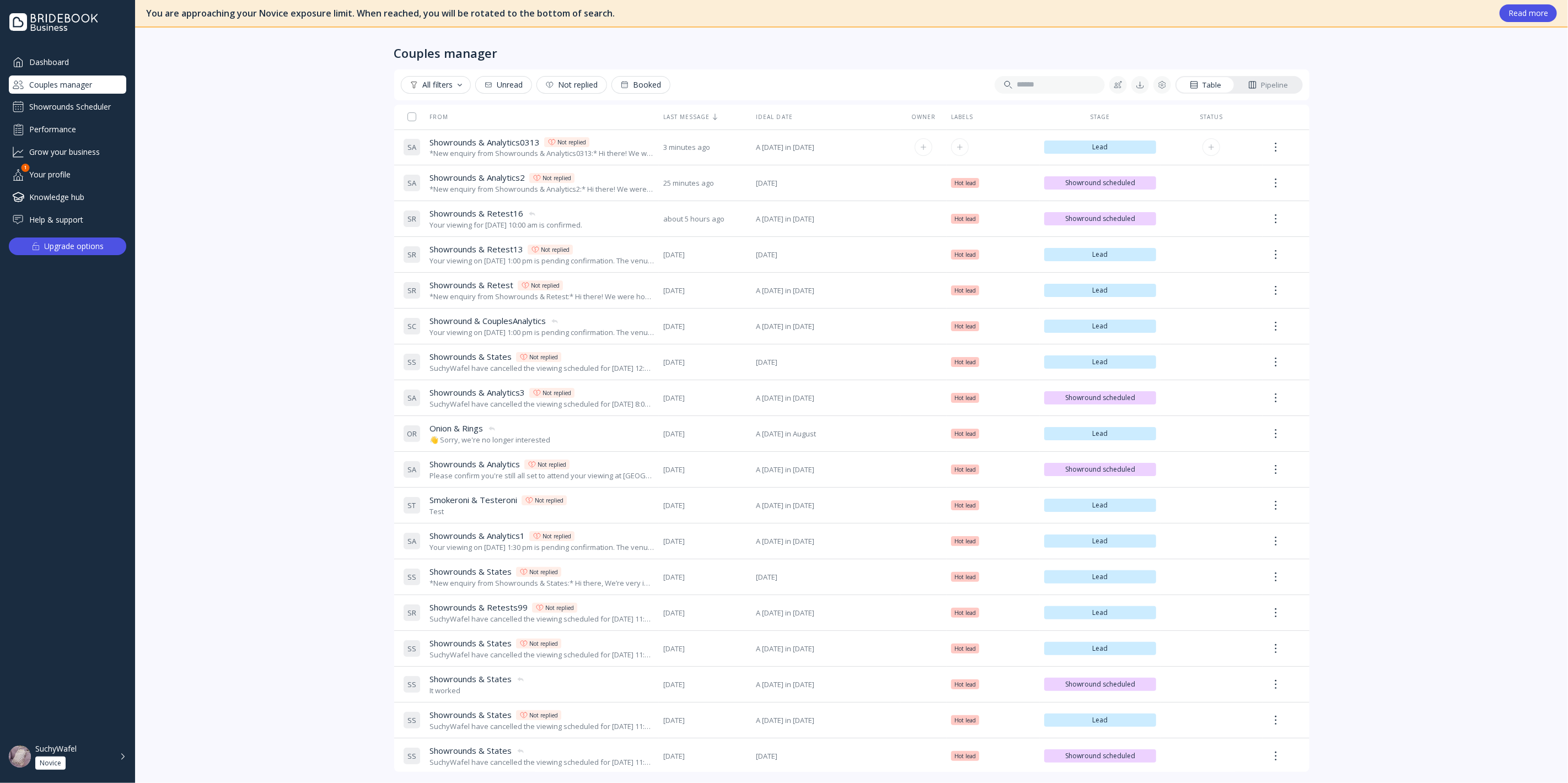
click at [477, 144] on span "Showrounds & Analytics0313" at bounding box center [485, 142] width 110 height 12
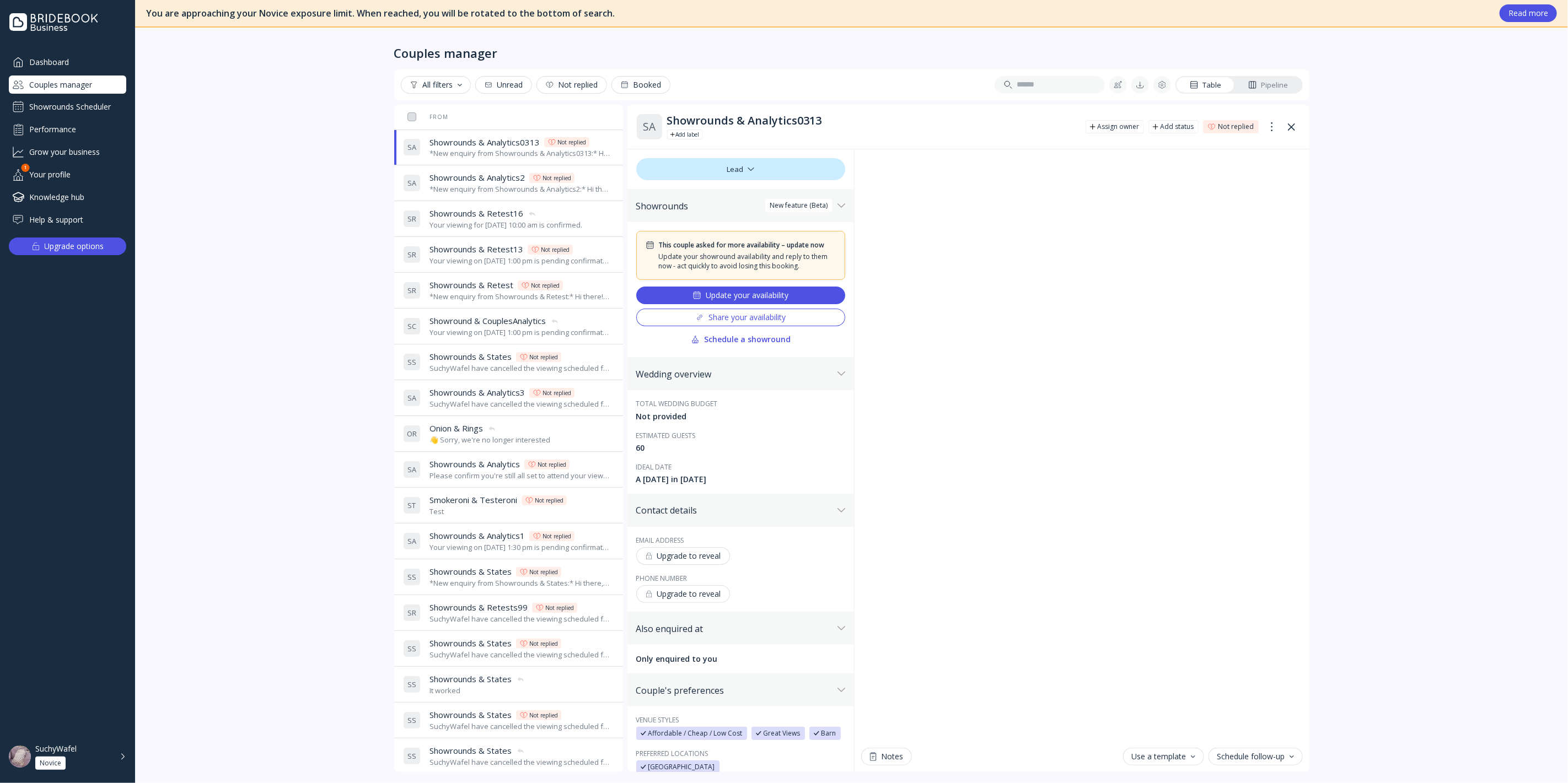
click at [743, 313] on div "Share your availability" at bounding box center [740, 317] width 91 height 9
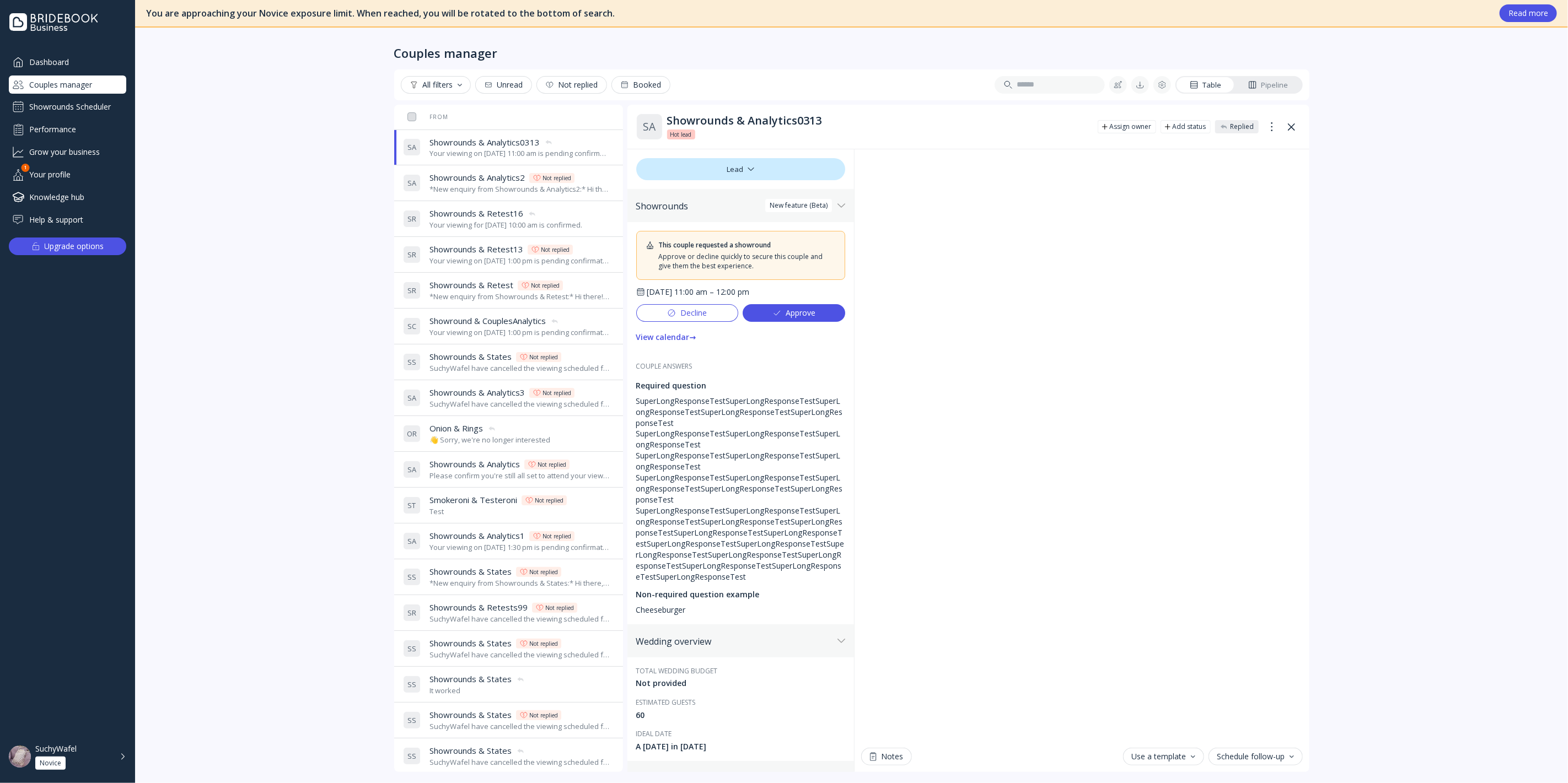
click at [91, 100] on div "Showrounds Scheduler" at bounding box center [67, 106] width 117 height 18
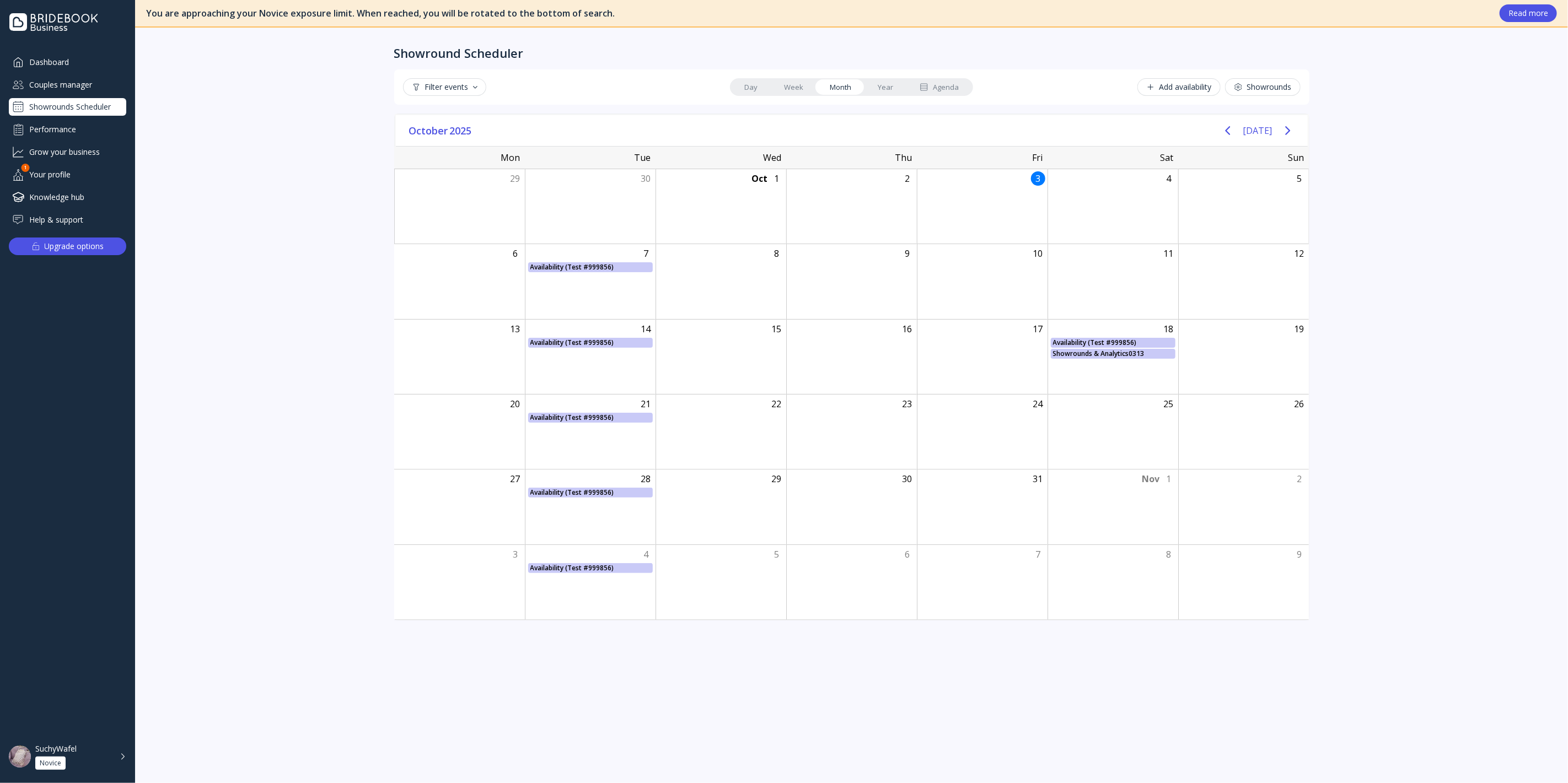
click at [91, 87] on div "Couples manager" at bounding box center [67, 85] width 117 height 18
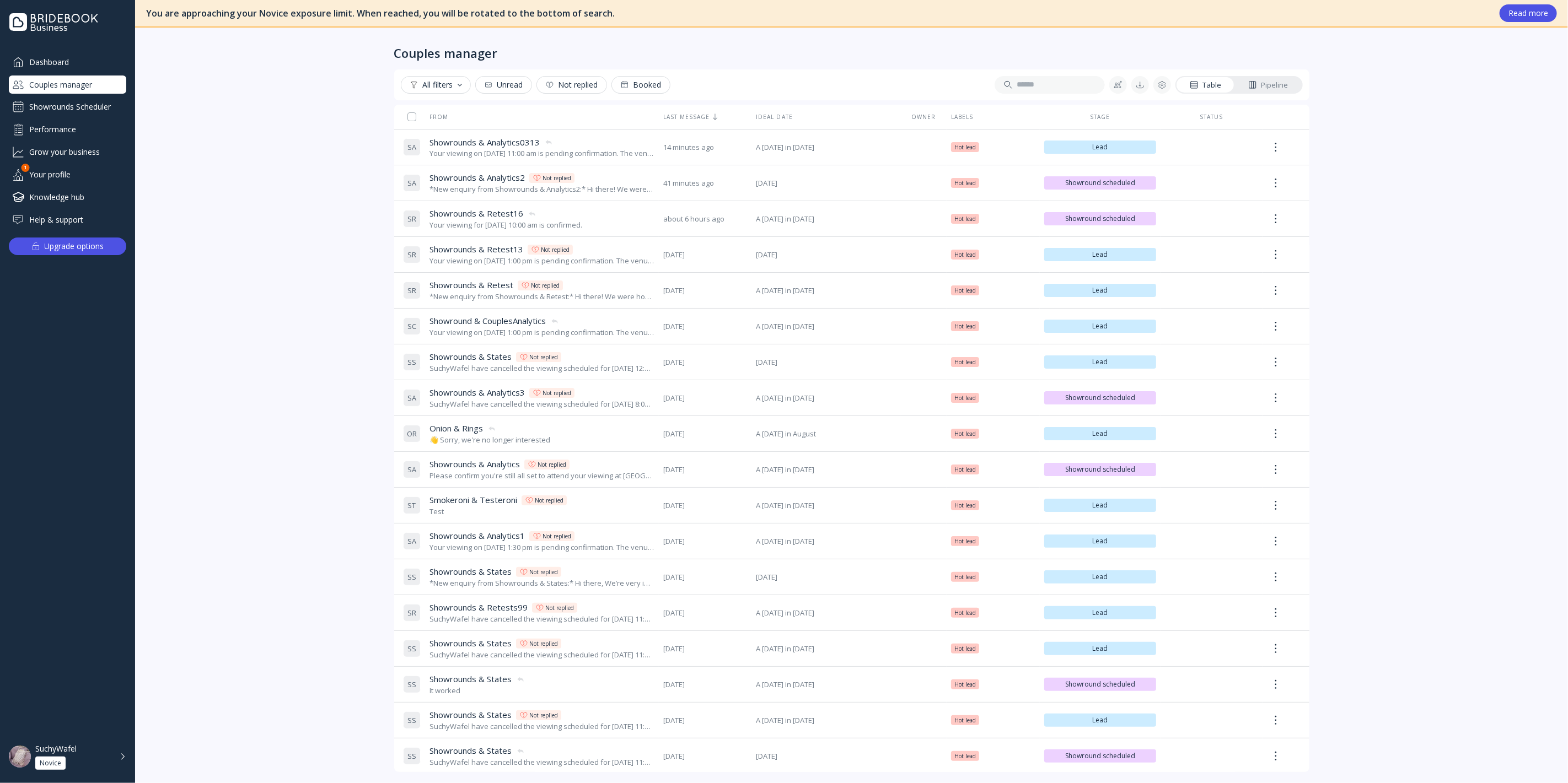
click at [103, 108] on div "Showrounds Scheduler" at bounding box center [67, 106] width 117 height 18
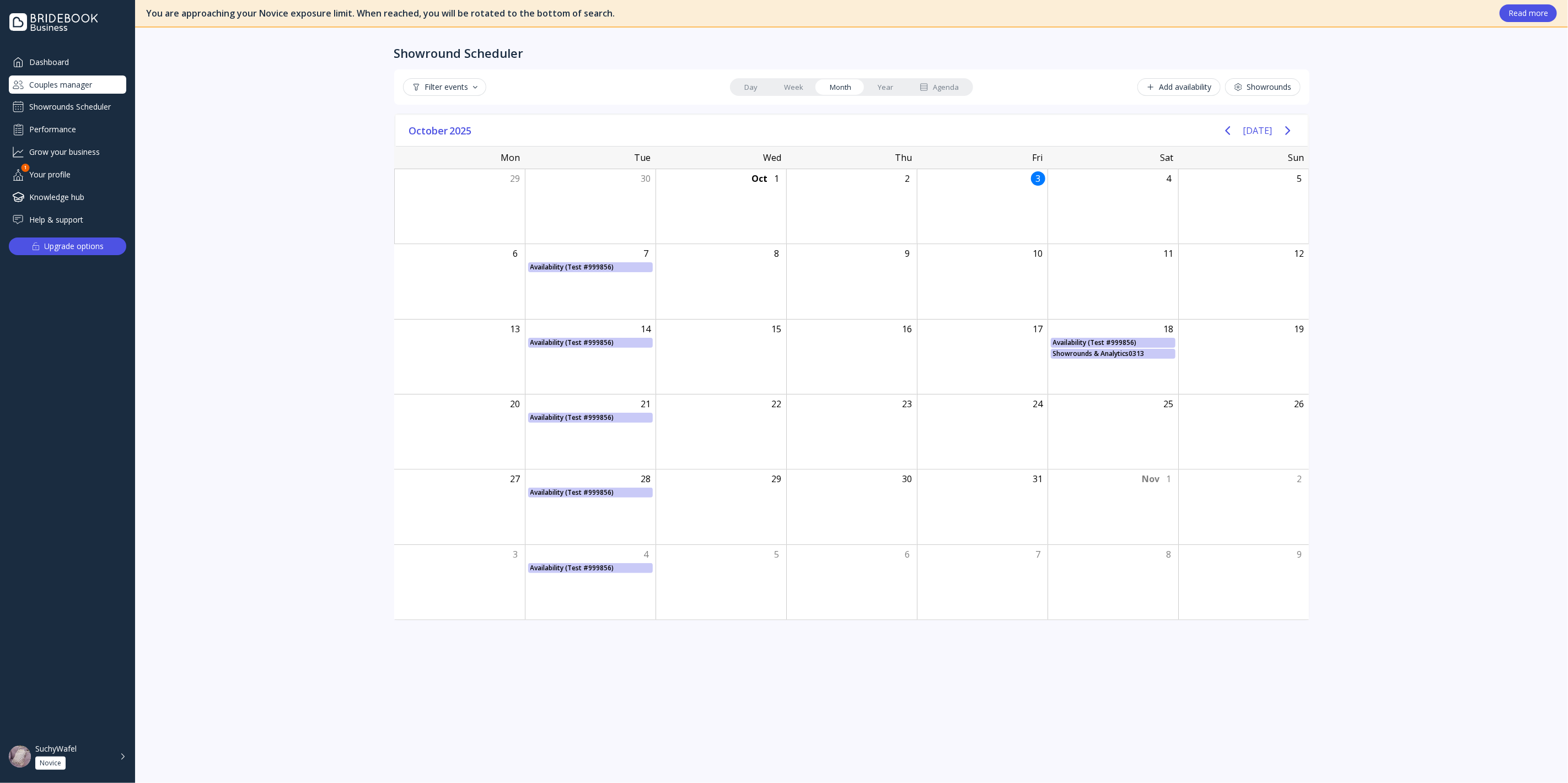
click at [89, 86] on div "Couples manager" at bounding box center [67, 85] width 117 height 18
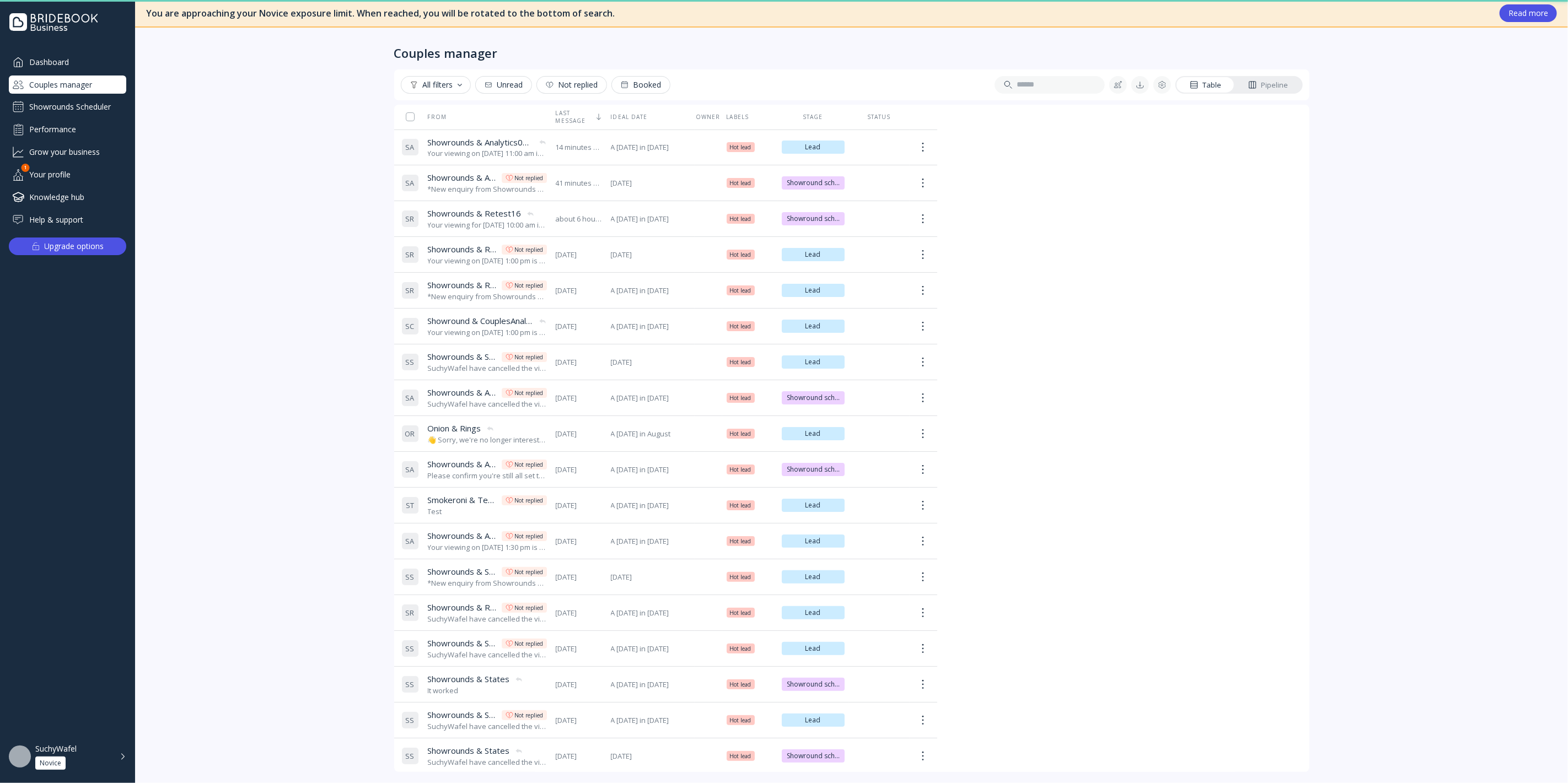
click at [105, 108] on div "Showrounds Scheduler" at bounding box center [67, 106] width 117 height 18
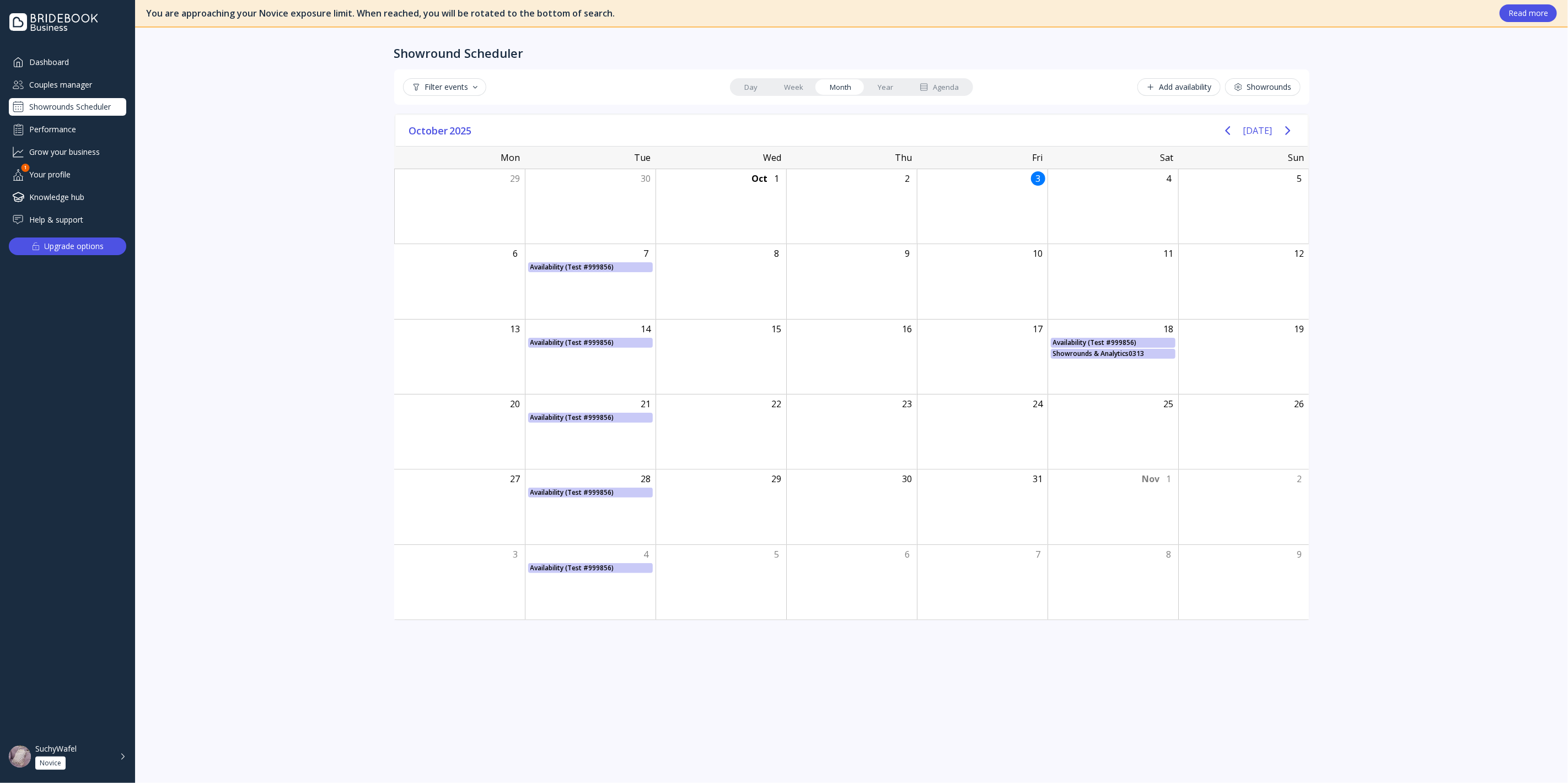
click at [97, 91] on div "Couples manager" at bounding box center [67, 85] width 117 height 18
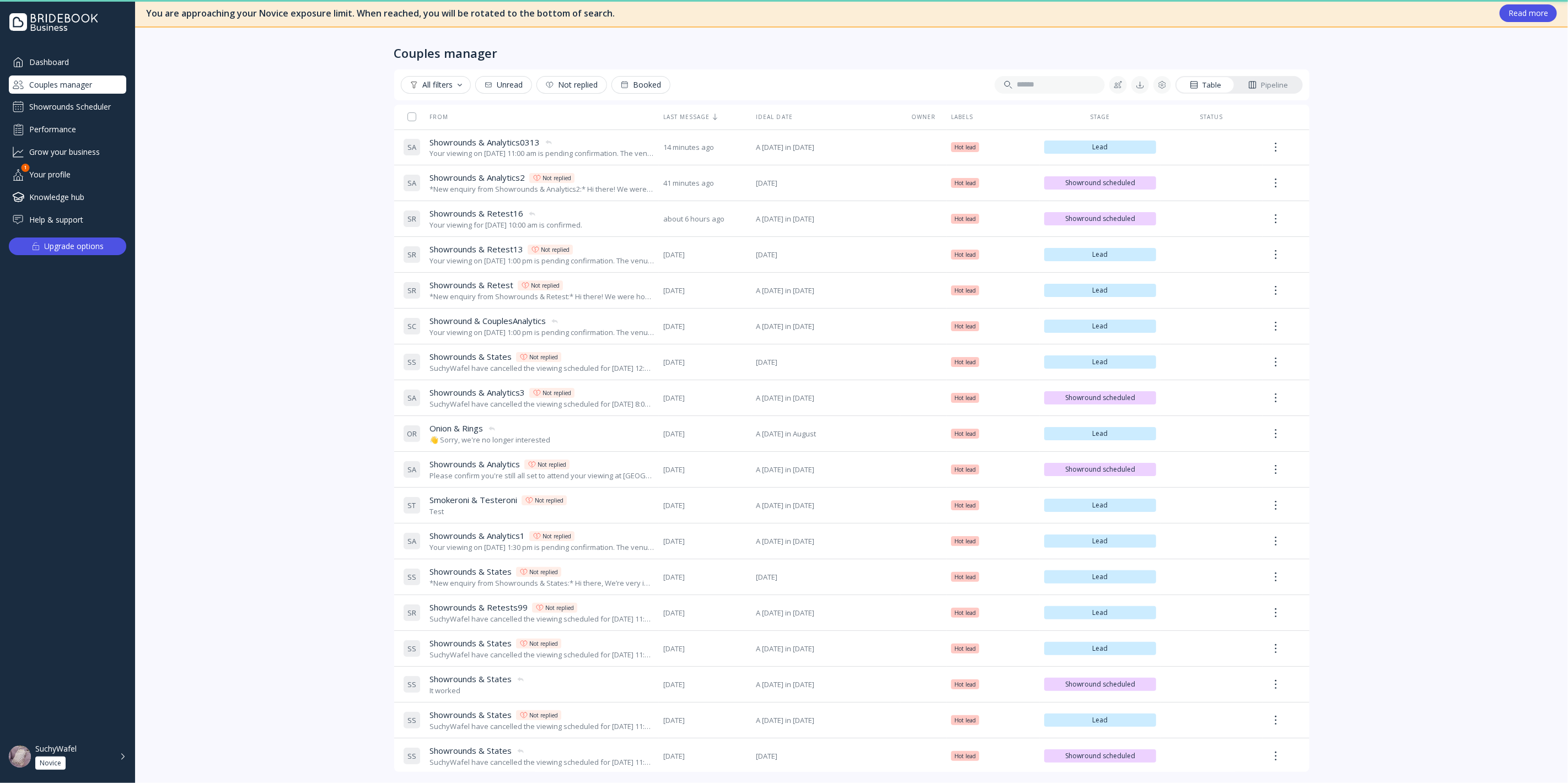
click at [101, 106] on div "Showrounds Scheduler" at bounding box center [67, 106] width 117 height 18
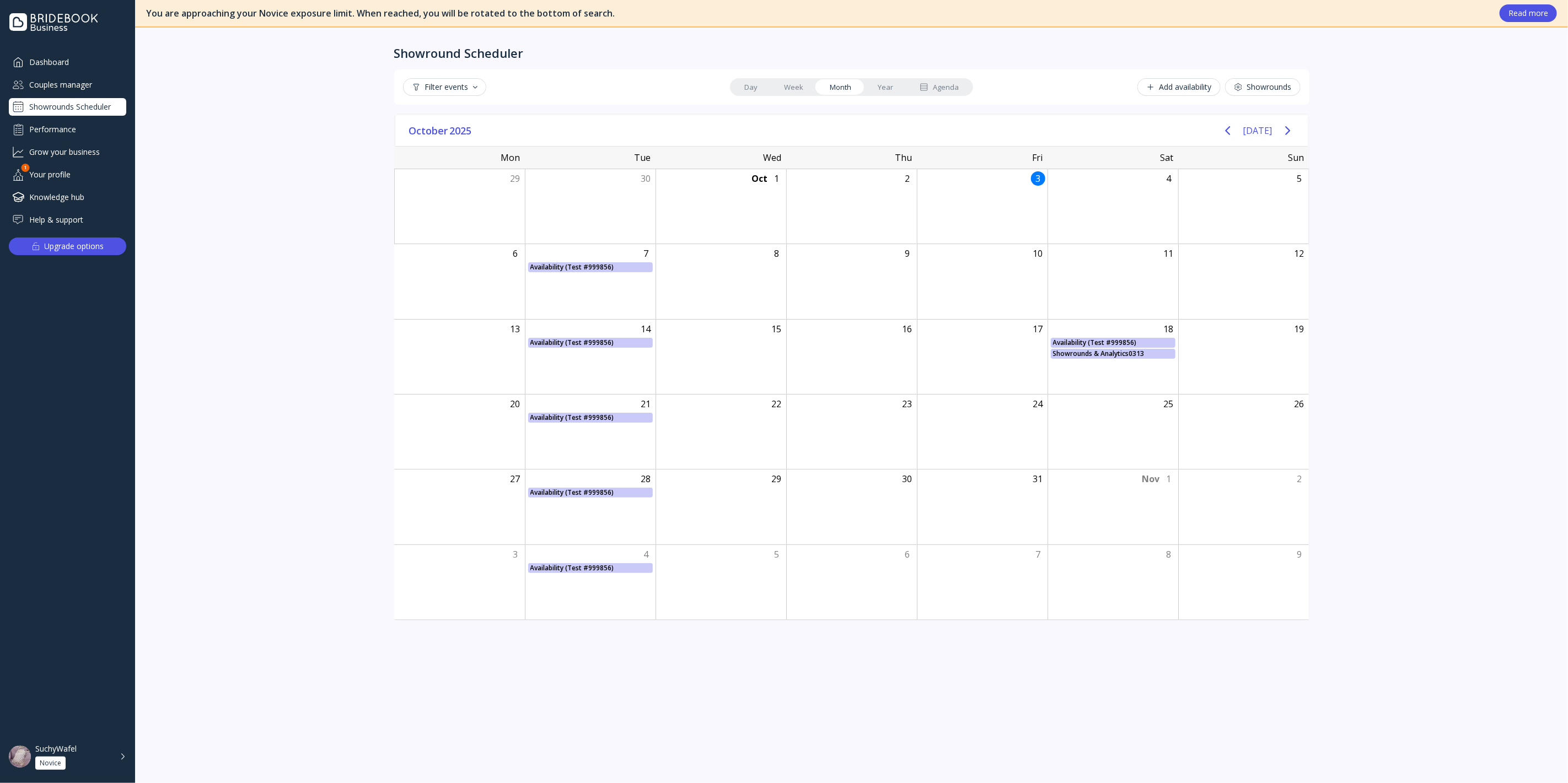
click at [97, 83] on div "Couples manager" at bounding box center [67, 85] width 117 height 18
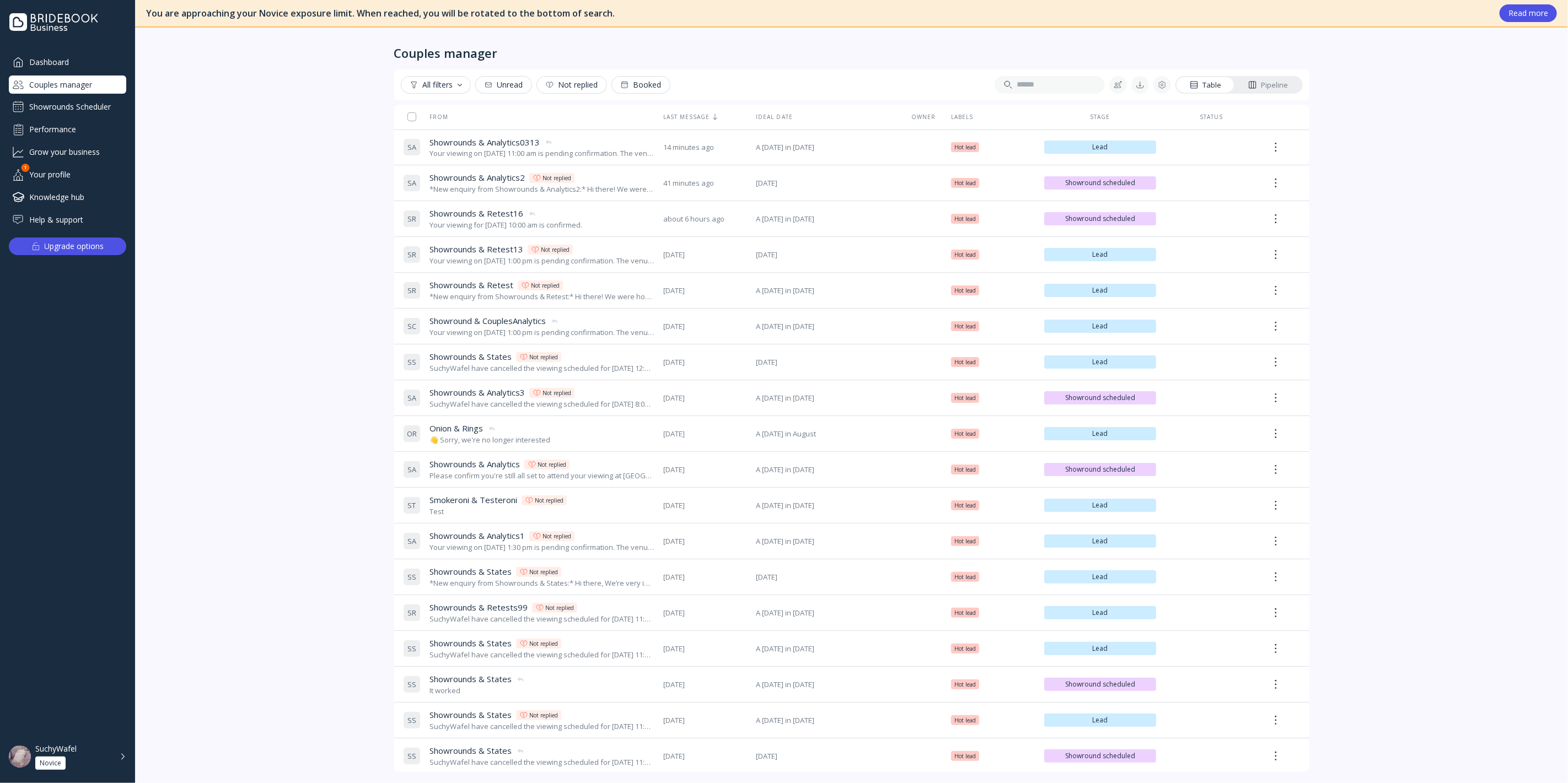
click at [99, 106] on div "Showrounds Scheduler" at bounding box center [67, 106] width 117 height 18
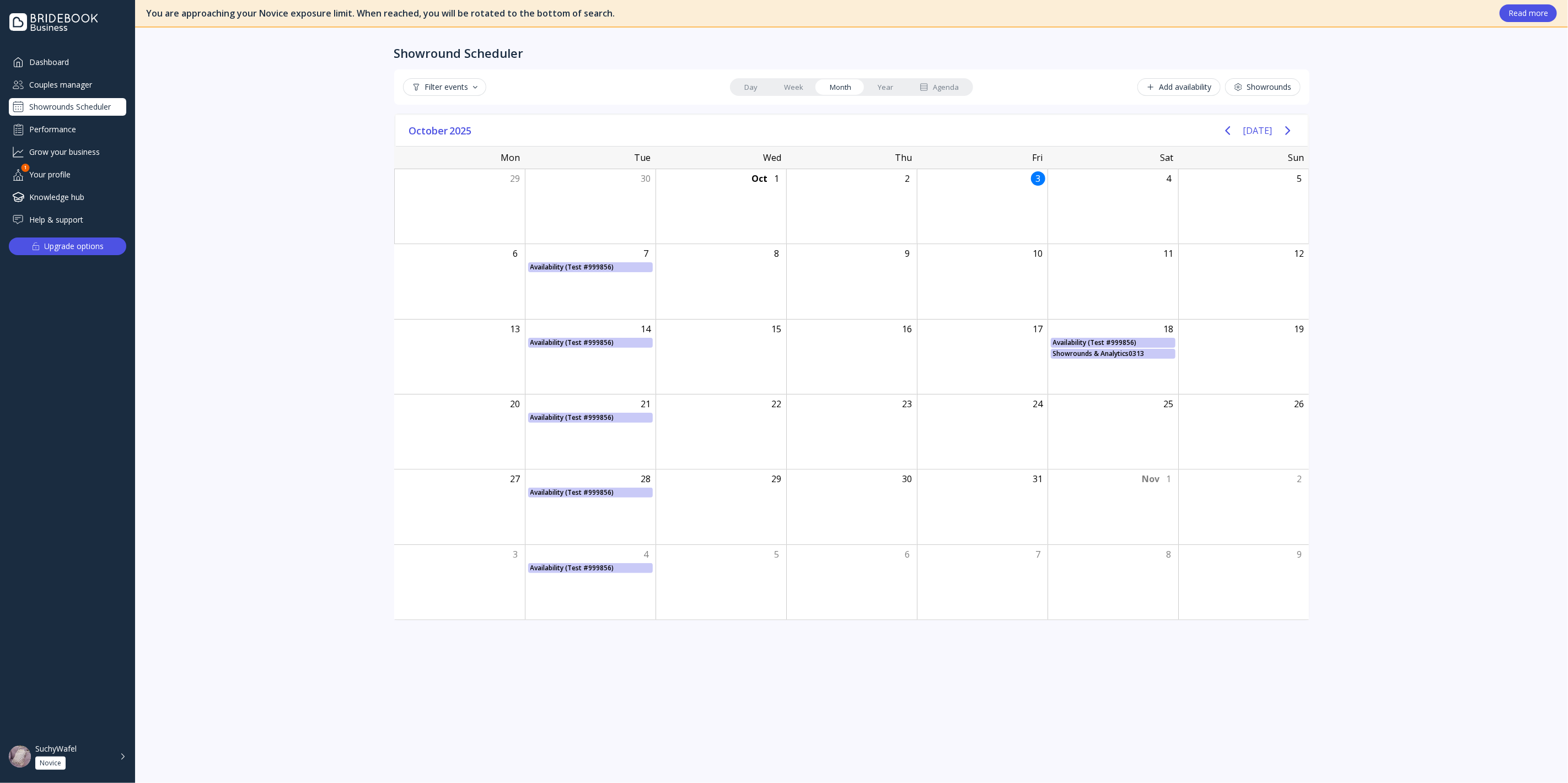
click at [78, 73] on div "Dashboard Couples manager Showrounds Scheduler Performance Grow your business Y…" at bounding box center [67, 141] width 117 height 176
click at [79, 95] on div "Dashboard Couples manager Showrounds Scheduler Performance Grow your business Y…" at bounding box center [67, 141] width 117 height 176
click at [58, 61] on div "Dashboard" at bounding box center [67, 62] width 117 height 18
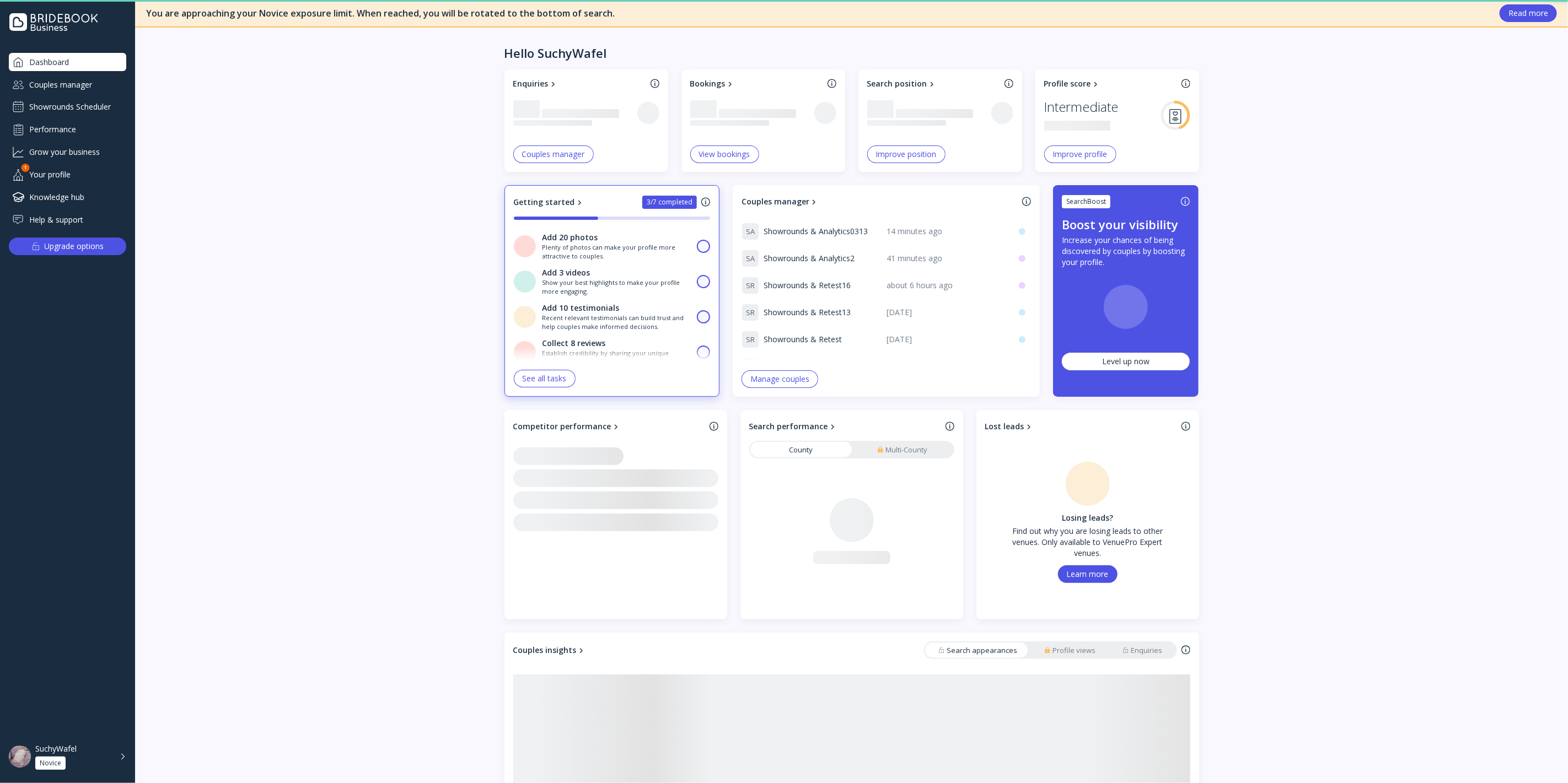
click at [79, 89] on div "Couples manager" at bounding box center [67, 85] width 117 height 18
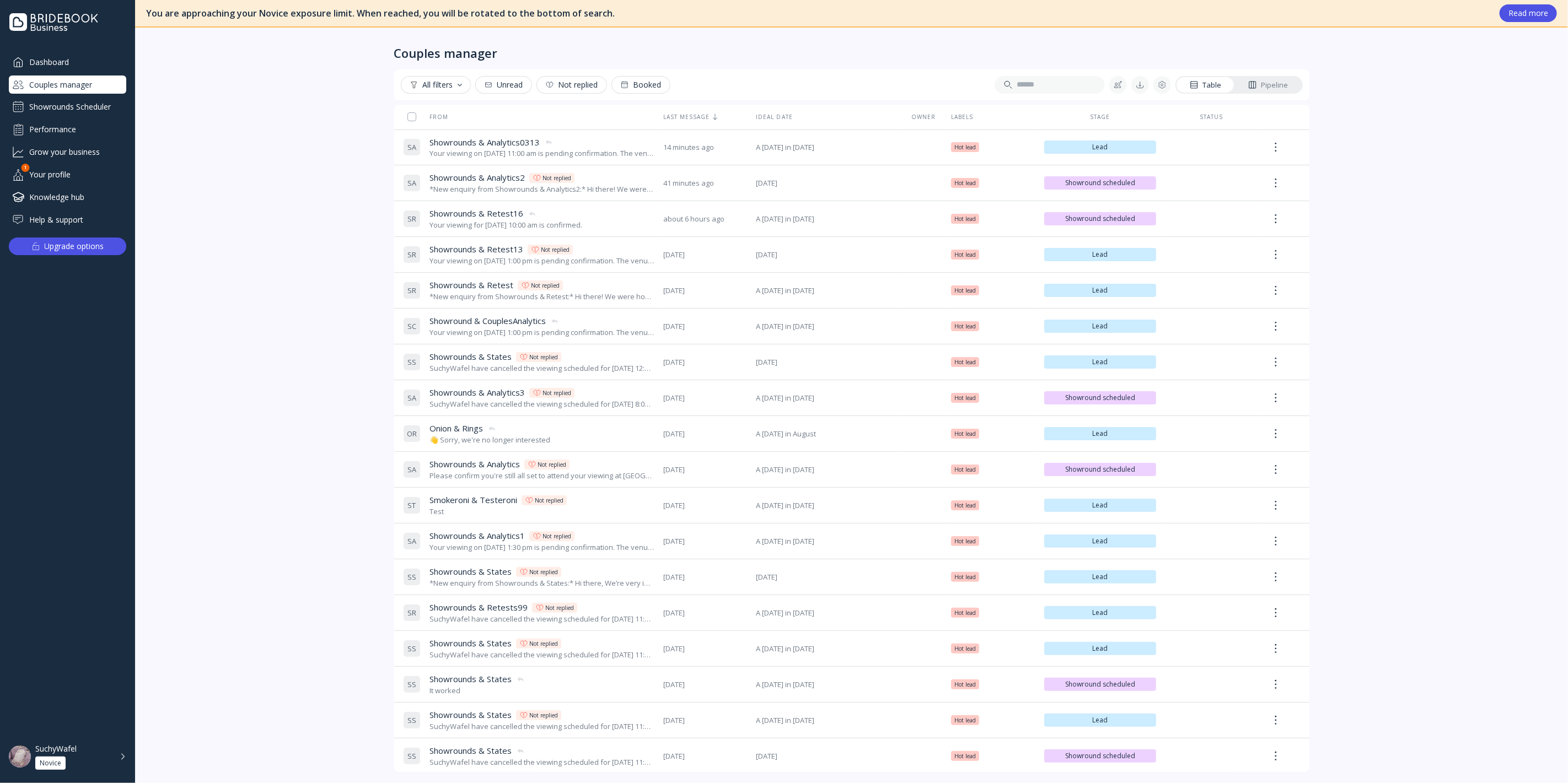
click at [80, 105] on div "Showrounds Scheduler" at bounding box center [67, 106] width 117 height 18
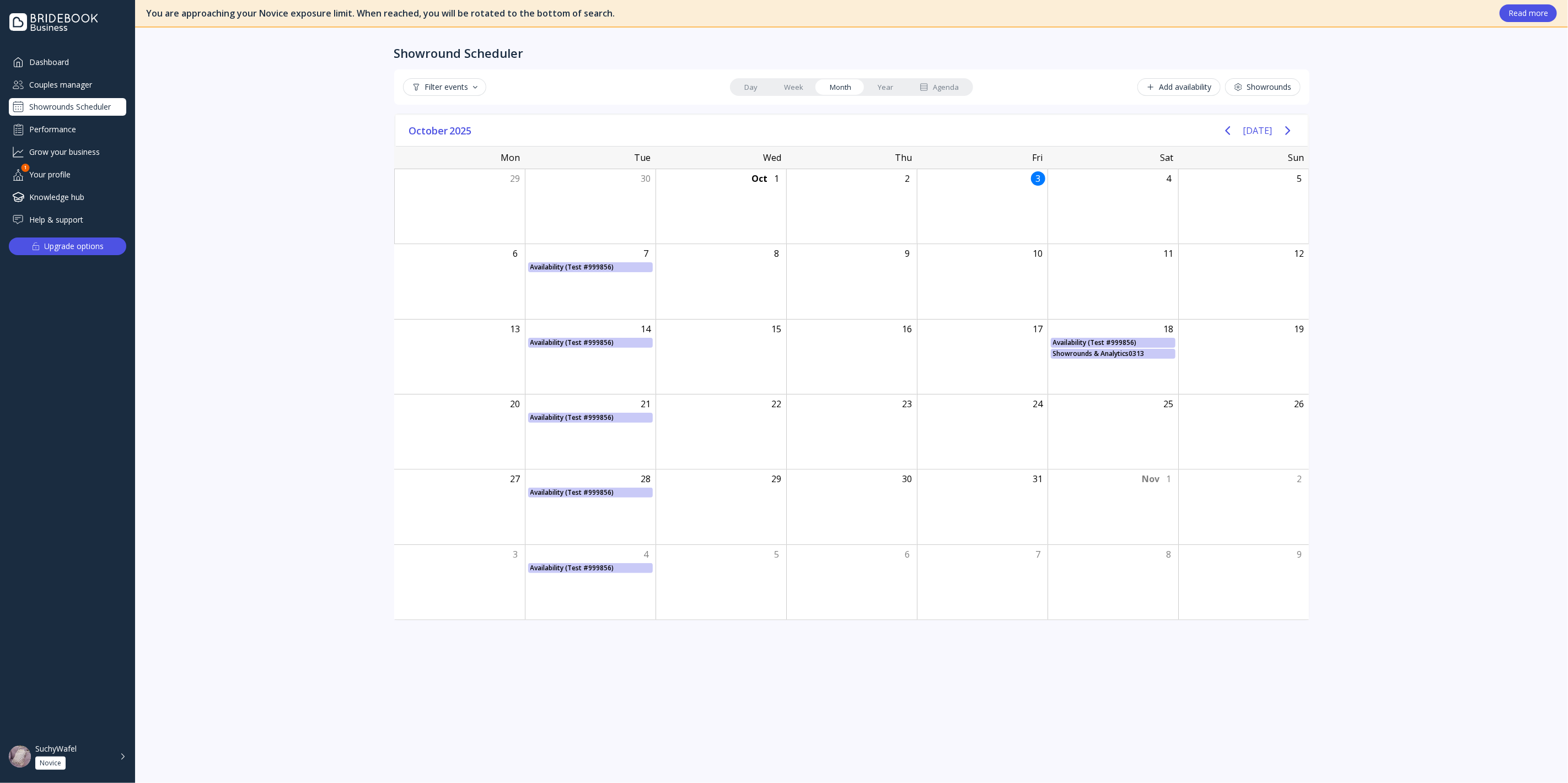
click at [88, 86] on div "Couples manager" at bounding box center [67, 85] width 117 height 18
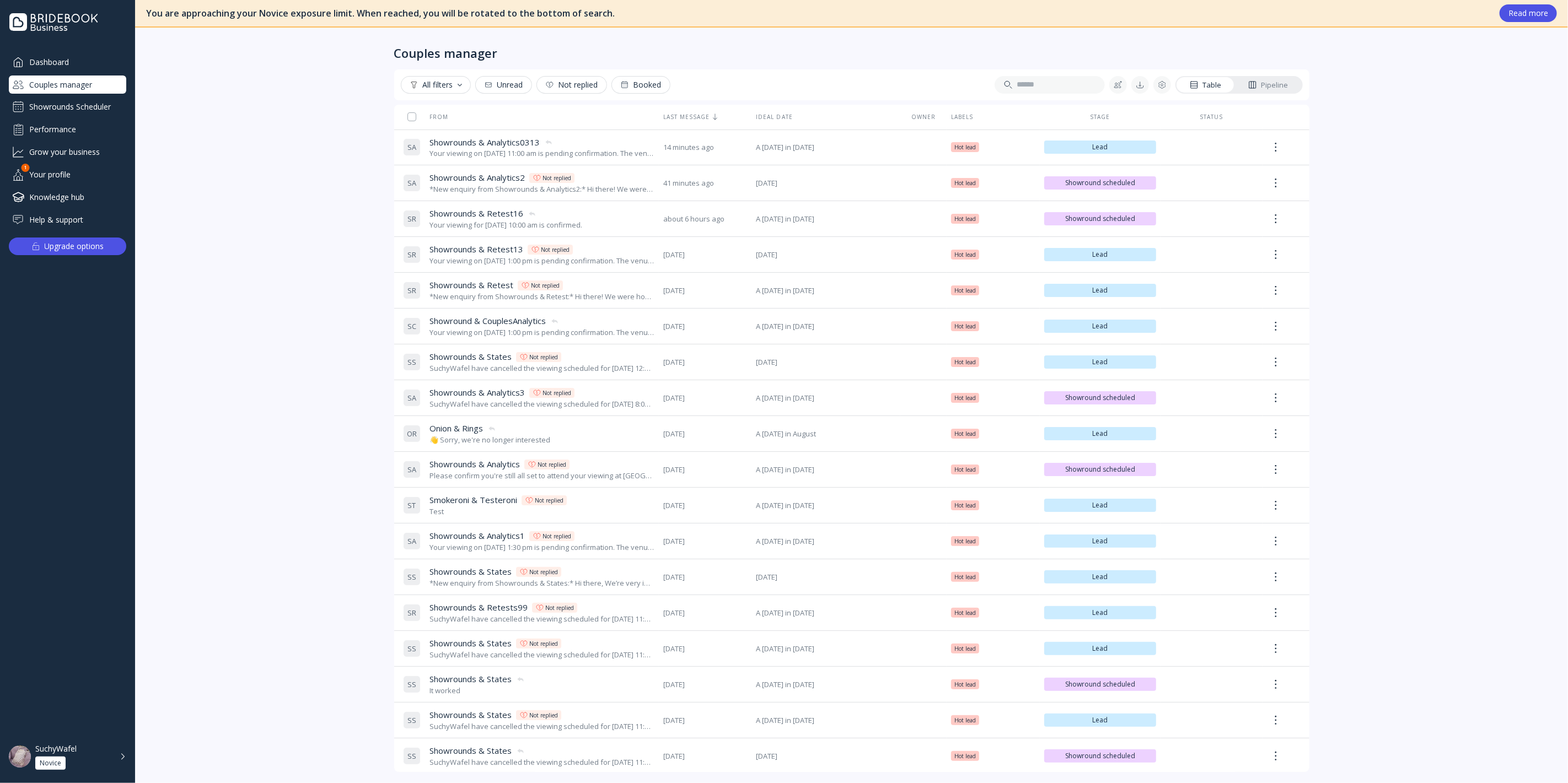
click at [96, 102] on div "Showrounds Scheduler" at bounding box center [67, 106] width 117 height 18
